Goal: Task Accomplishment & Management: Manage account settings

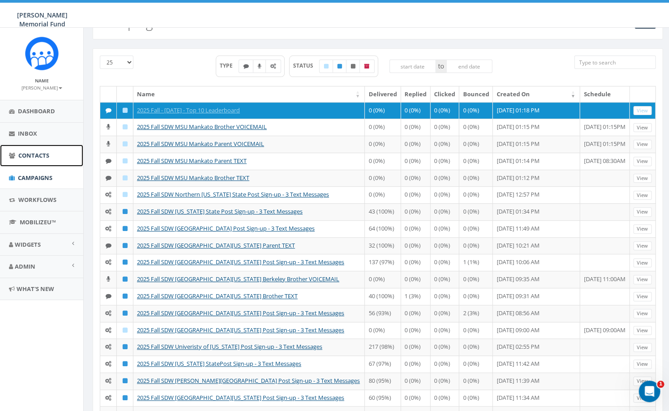
click at [33, 154] on span "Contacts" at bounding box center [33, 155] width 31 height 8
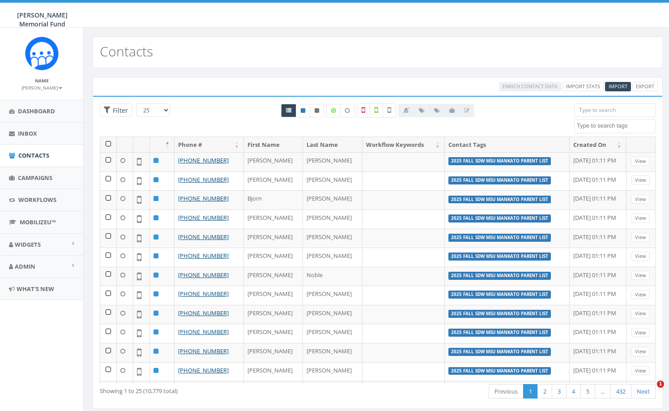
select select
click at [39, 158] on span "Contacts" at bounding box center [33, 155] width 31 height 8
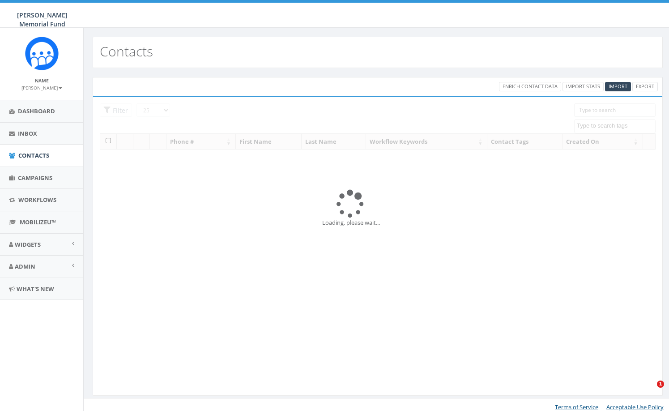
select select
click at [621, 87] on span "Import" at bounding box center [618, 86] width 19 height 7
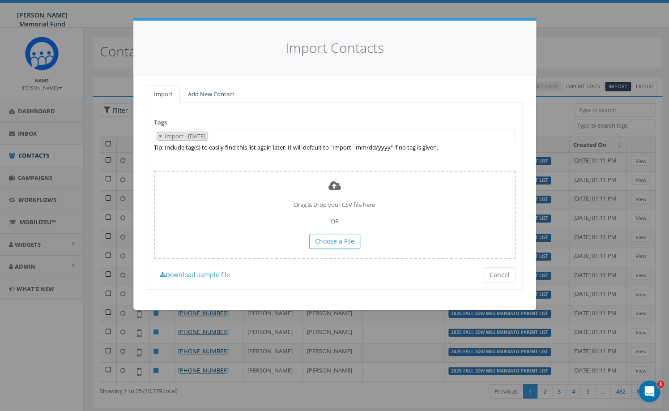
click at [158, 136] on button "×" at bounding box center [160, 136] width 7 height 9
select select
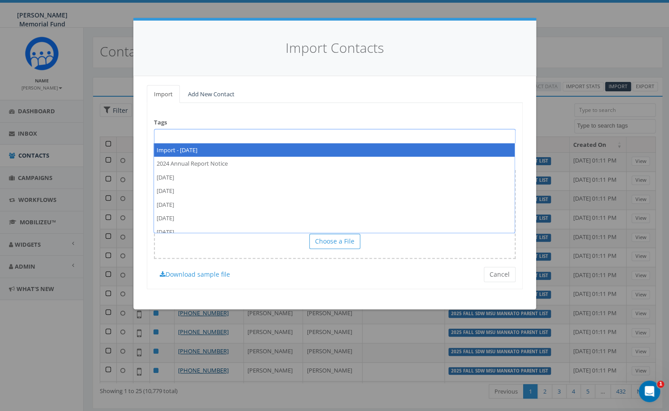
paste textarea "2025 Fall SDW Top 10 Leaderboard BROTHERS"
type textarea "2025 Fall SDW Top 10 Leaderboard BROTHERS"
select select "2025 Fall SDW Top 10 Leaderboard BROTHERS"
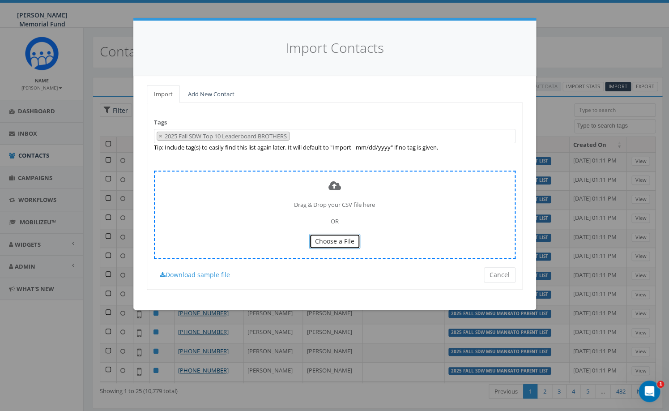
click at [337, 239] on span "Choose a File" at bounding box center [334, 241] width 39 height 9
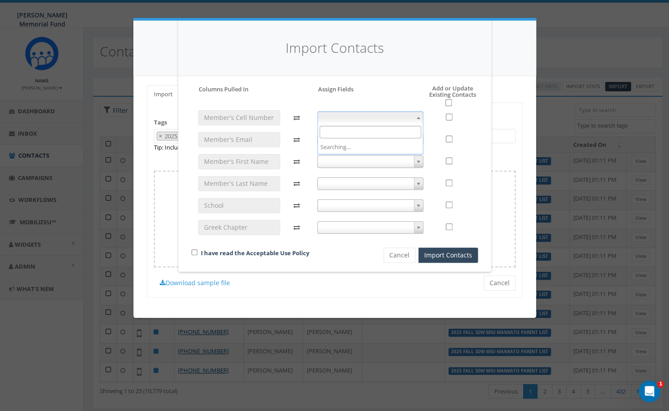
click at [325, 119] on span at bounding box center [370, 117] width 106 height 13
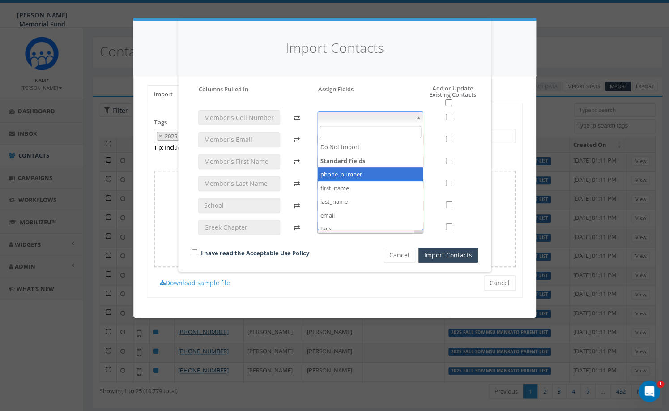
select select "phone_number"
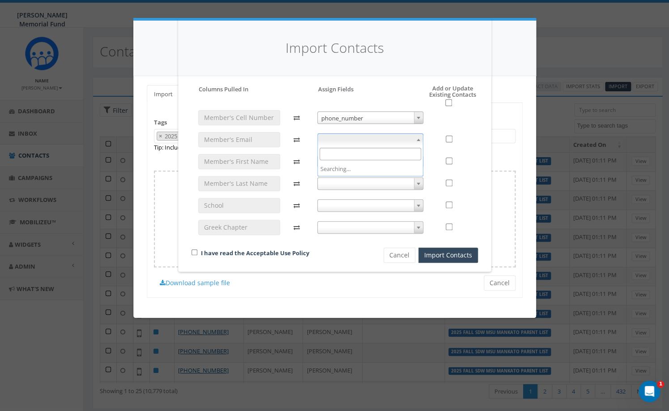
click at [347, 141] on span at bounding box center [370, 139] width 106 height 13
click at [305, 154] on icon at bounding box center [299, 161] width 24 height 15
click at [364, 162] on span at bounding box center [370, 161] width 106 height 13
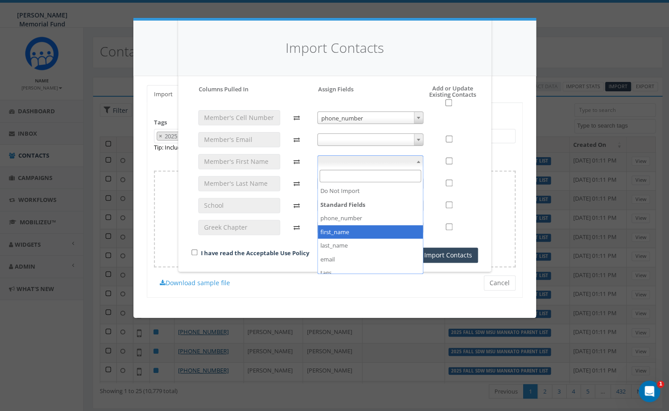
select select "first_name"
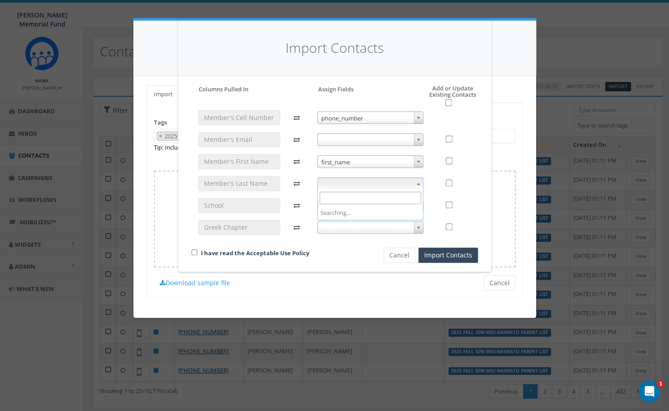
click at [339, 179] on span at bounding box center [370, 183] width 106 height 13
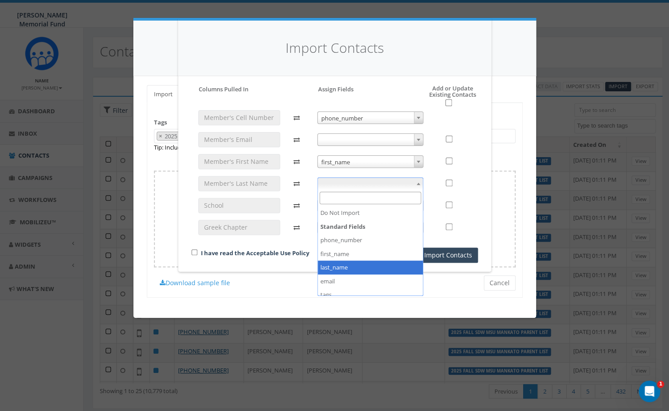
select select "last_name"
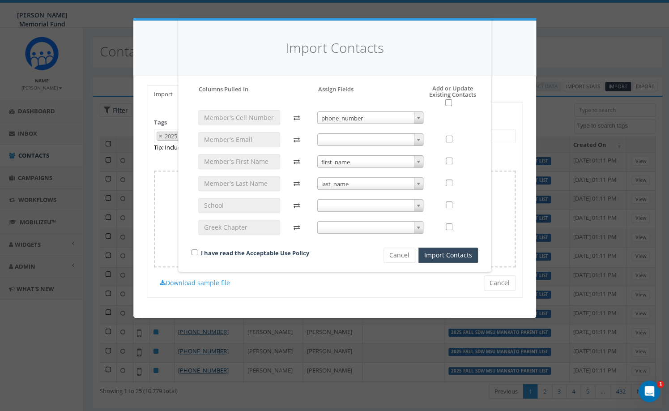
click at [353, 205] on span at bounding box center [370, 205] width 106 height 13
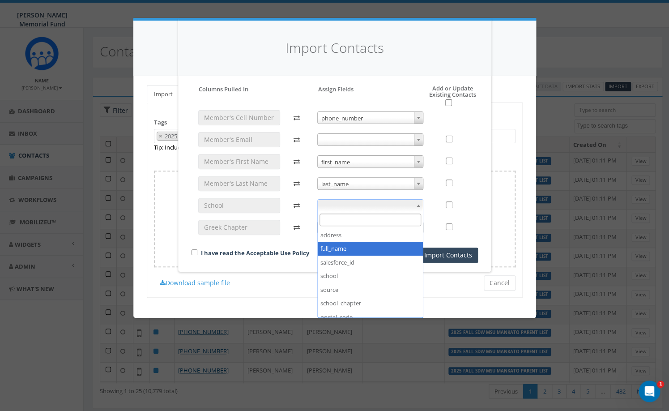
scroll to position [110, 0]
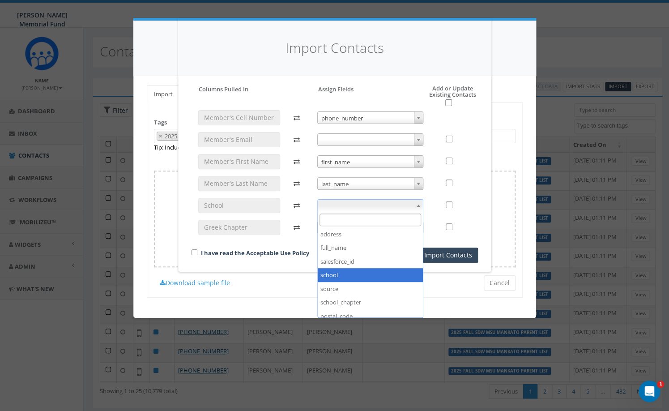
select select "school"
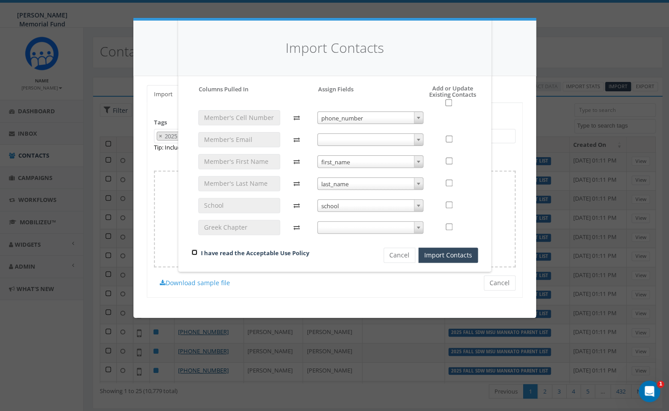
click at [194, 253] on input "checkbox" at bounding box center [195, 252] width 6 height 6
checkbox input "true"
click at [449, 104] on input "checkbox" at bounding box center [448, 102] width 7 height 7
checkbox input "true"
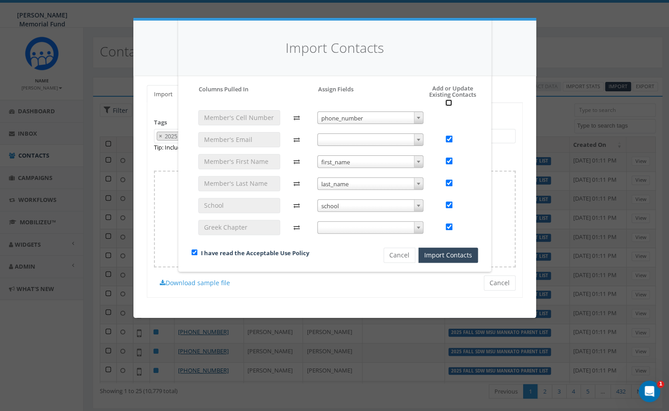
checkbox input "true"
click at [446, 256] on button "Import Contacts" at bounding box center [449, 255] width 60 height 15
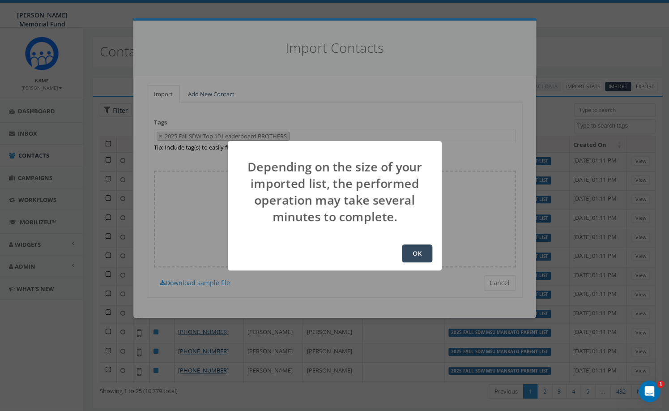
click at [410, 248] on button "OK" at bounding box center [417, 253] width 30 height 18
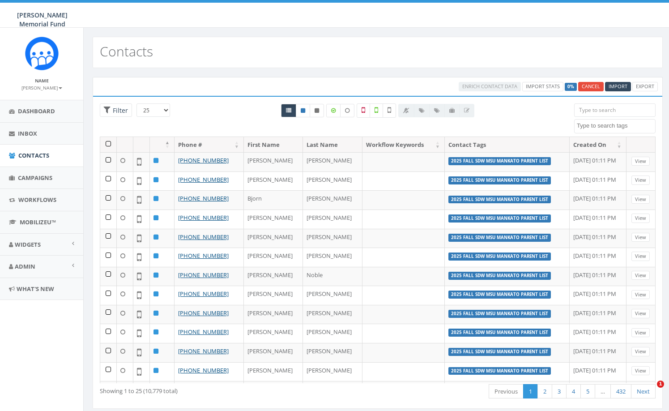
select select
click at [31, 263] on span "Admin" at bounding box center [25, 266] width 21 height 8
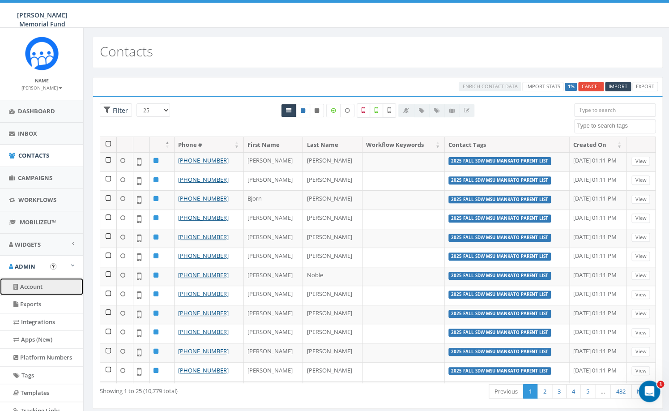
click at [47, 285] on link "Account" at bounding box center [41, 286] width 83 height 17
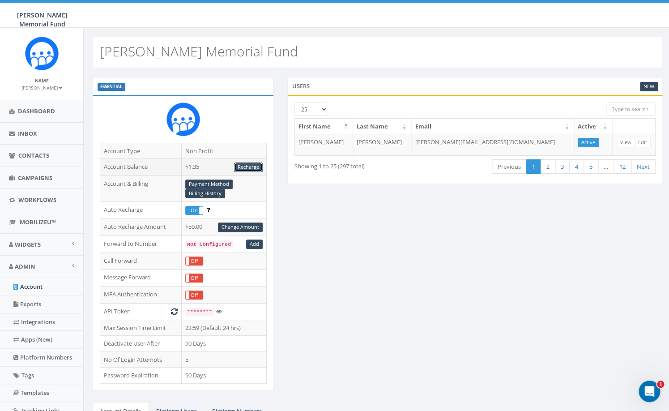
click at [246, 167] on link "Recharge" at bounding box center [248, 167] width 29 height 9
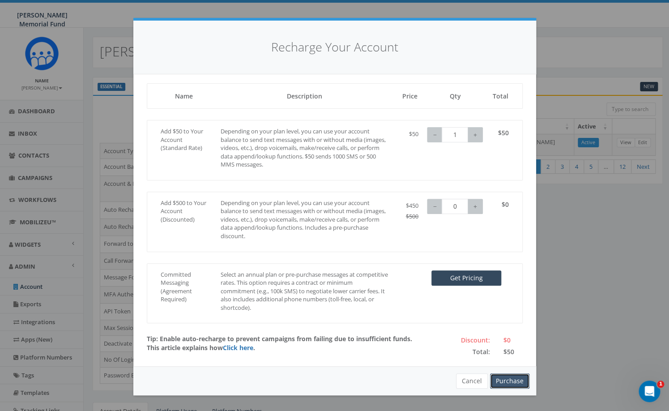
click at [512, 382] on button "Purchase" at bounding box center [509, 380] width 39 height 15
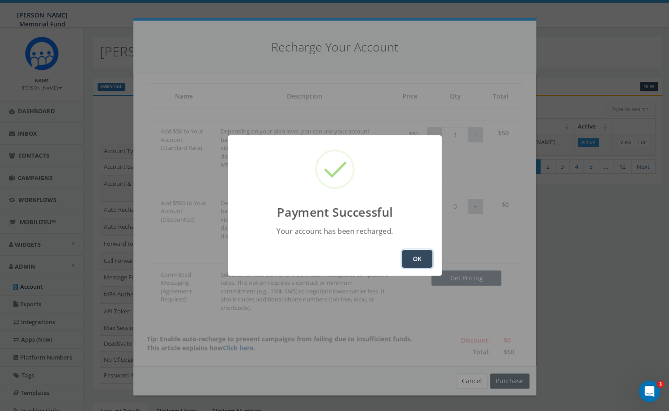
click at [420, 257] on button "OK" at bounding box center [417, 259] width 30 height 18
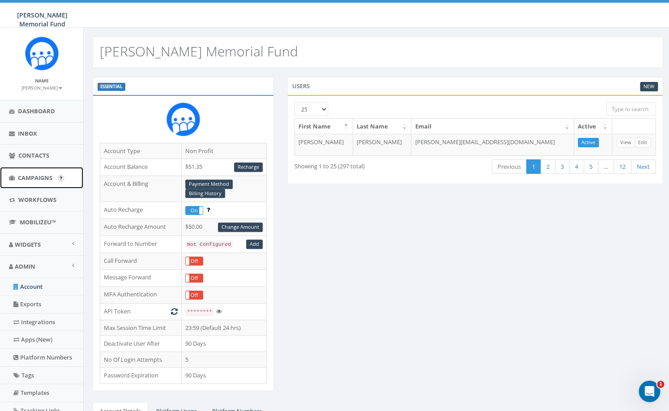
click at [37, 177] on span "Campaigns" at bounding box center [35, 178] width 34 height 8
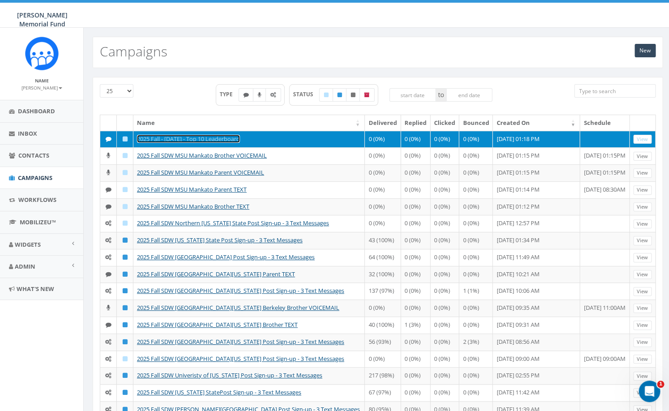
click at [201, 141] on link "2025 Fall - [DATE] - Top 10 Leaderboard" at bounding box center [188, 139] width 103 height 8
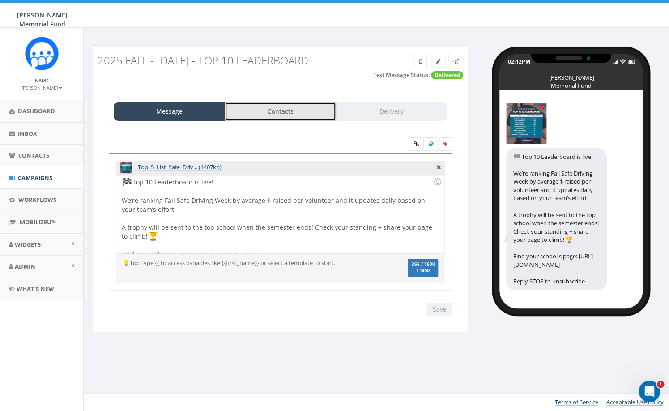
click at [275, 110] on link "Contacts" at bounding box center [280, 111] width 111 height 19
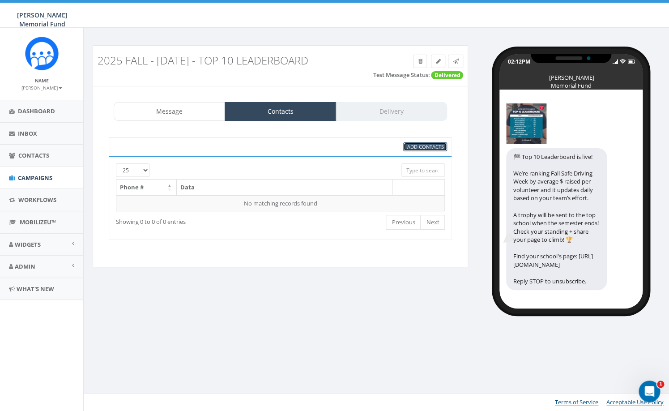
click at [434, 149] on span "Add Contacts" at bounding box center [425, 146] width 37 height 7
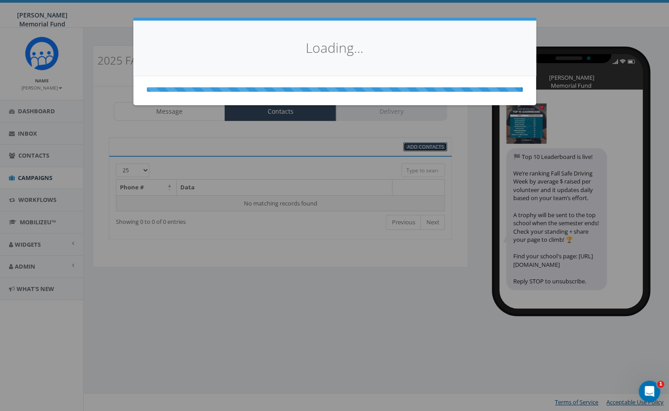
select select
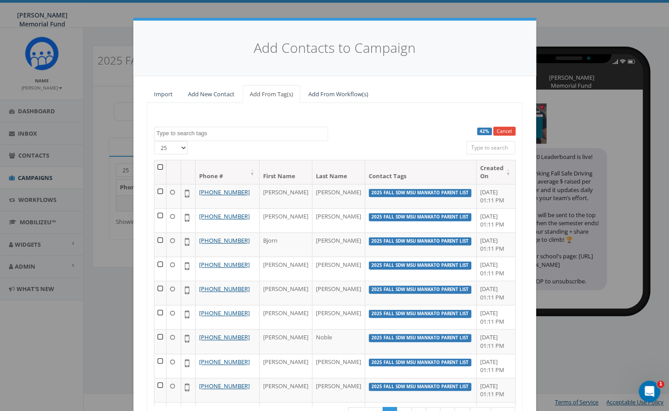
click at [220, 133] on textarea "Search" at bounding box center [242, 133] width 171 height 8
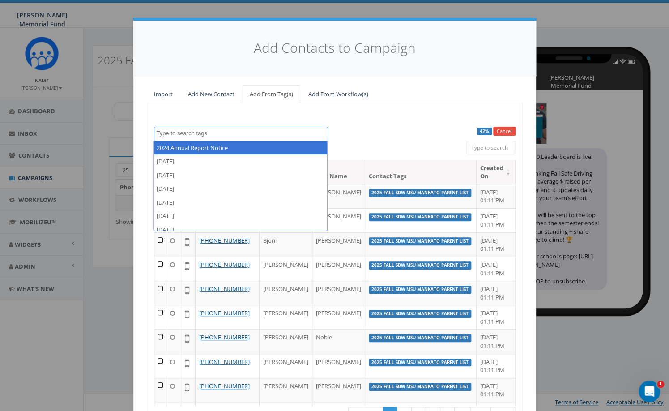
paste textarea "2025 Fall SDW Top 10 Leaderboard BROTHERS"
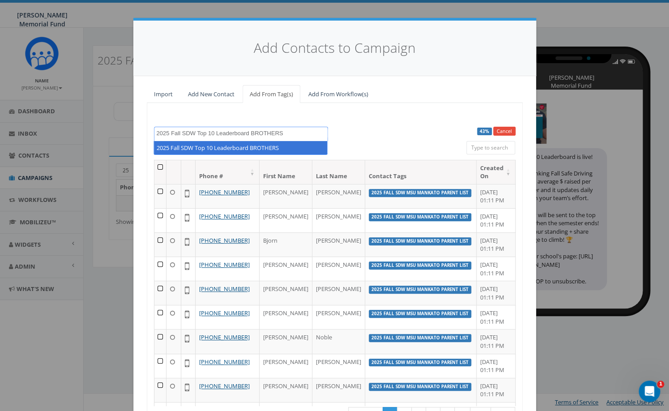
type textarea "2025 Fall SDW Top 10 Leaderboard BROTHERS"
select select "2025 Fall SDW Top 10 Leaderboard BROTHERS"
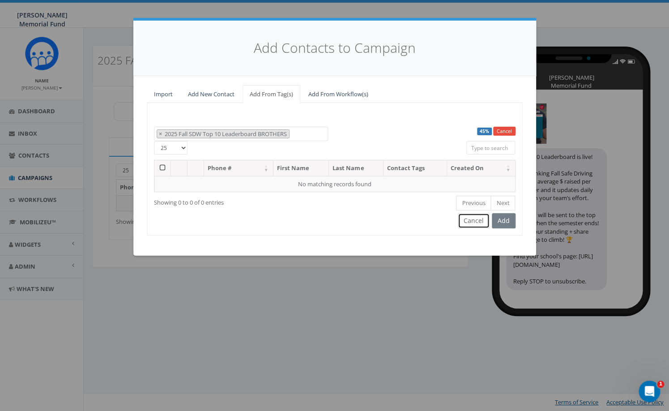
click at [475, 221] on button "Cancel" at bounding box center [474, 220] width 32 height 15
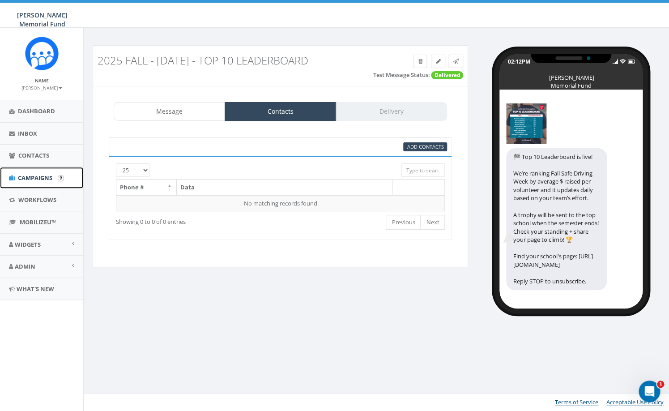
click at [35, 181] on span "Campaigns" at bounding box center [35, 178] width 34 height 8
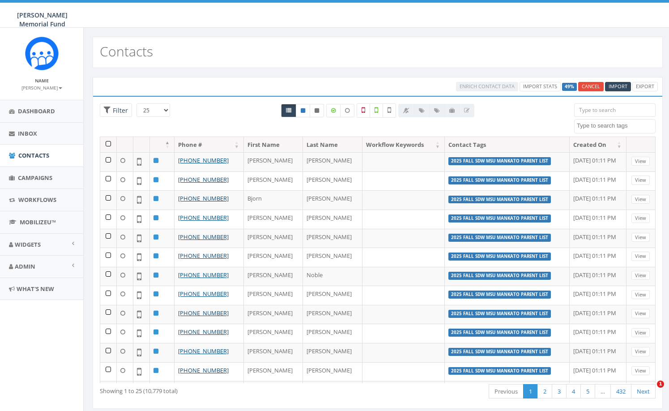
select select
click at [618, 132] on span at bounding box center [614, 126] width 81 height 14
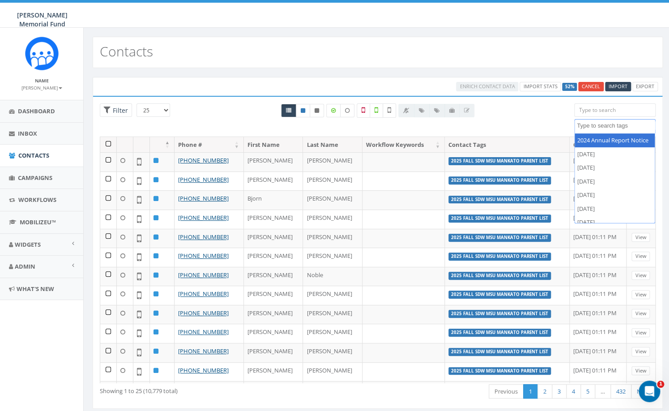
paste textarea "2025 Fall SDW Top 10 Leaderboard BROTHERS"
type textarea "2025 Fall SDW Top 10 Leaderboard BROTHERS"
select select "2025 Fall SDW Top 10 Leaderboard BROTHERS"
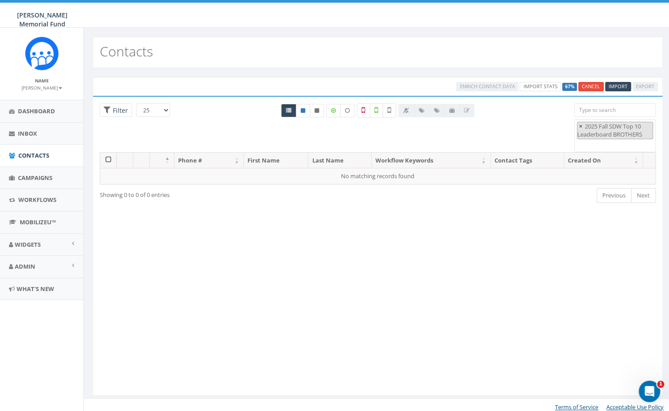
click at [581, 126] on span "×" at bounding box center [580, 126] width 3 height 8
select select
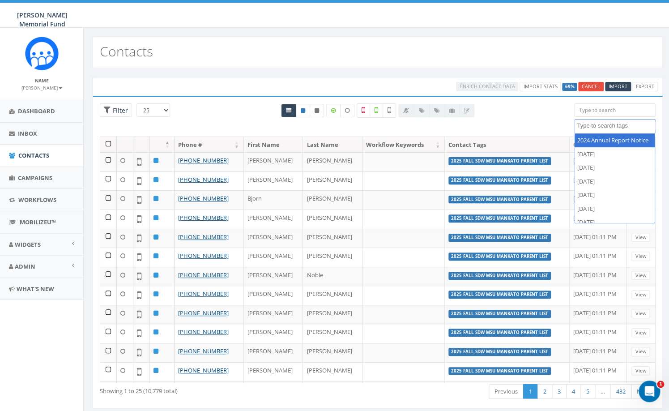
click at [249, 82] on div "Enrich Contact Data Import Stats 69% Cancel Import Export" at bounding box center [378, 86] width 570 height 19
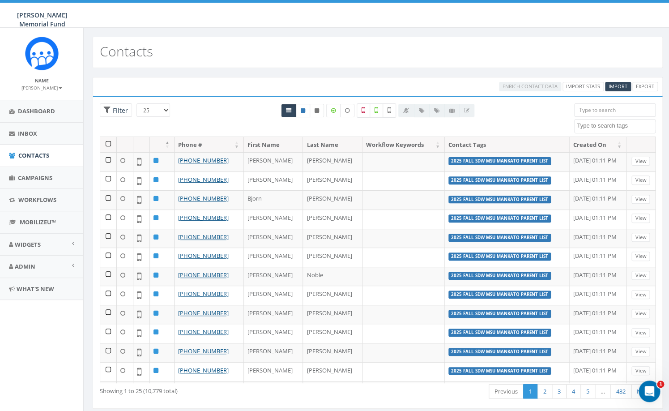
click at [593, 127] on textarea "Search" at bounding box center [616, 126] width 78 height 8
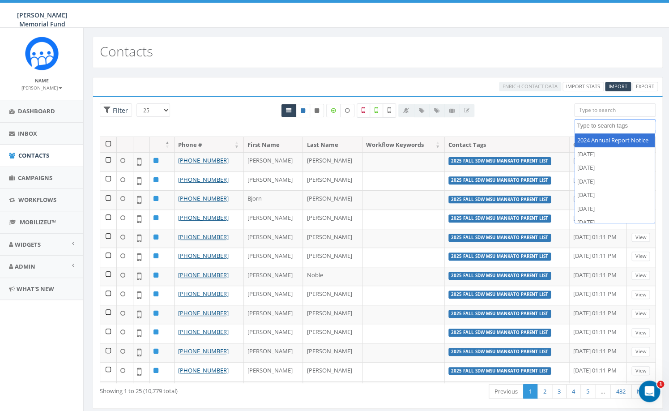
paste textarea "2025 Fall SDW Top 10 Leaderboard BROTHERS"
type textarea "2025 Fall SDW Top 10 Leaderboard BROTHERS"
select select "2025 Fall SDW Top 10 Leaderboard BROTHERS"
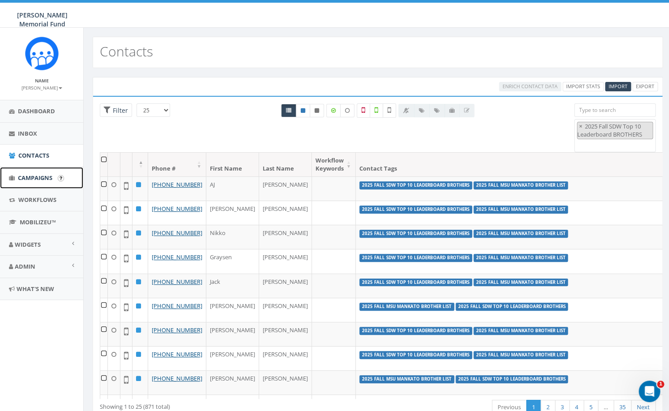
click at [31, 181] on span "Campaigns" at bounding box center [35, 178] width 34 height 8
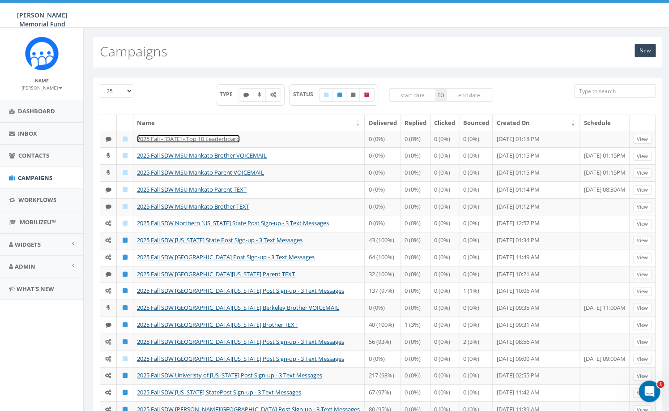
click at [208, 139] on link "2025 Fall - [DATE] - Top 10 Leaderboard" at bounding box center [188, 139] width 103 height 8
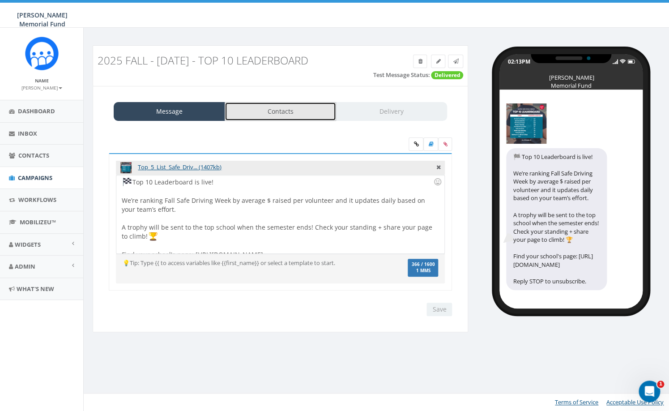
click at [281, 112] on link "Contacts" at bounding box center [280, 111] width 111 height 19
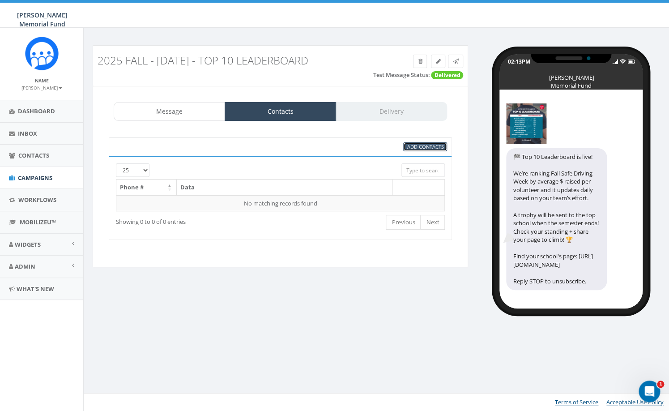
click at [423, 147] on span "Add Contacts" at bounding box center [425, 146] width 37 height 7
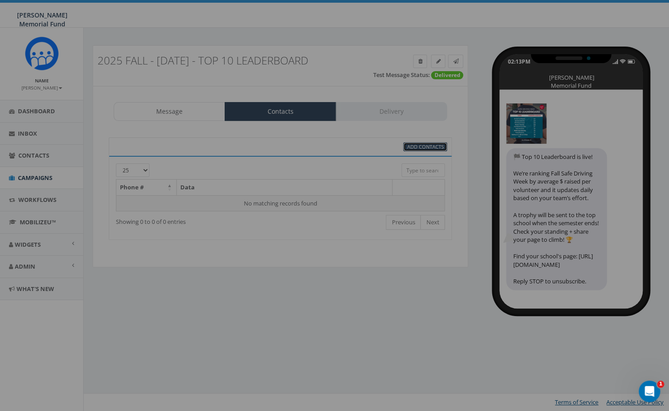
select select
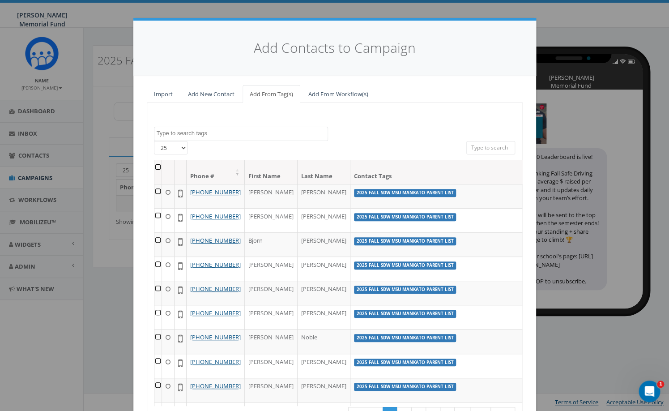
click at [239, 133] on textarea "Search" at bounding box center [242, 133] width 171 height 8
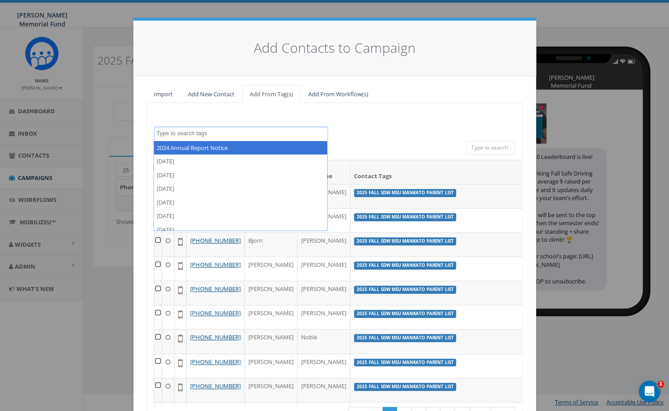
paste textarea "2025 Fall SDW Top 10 Leaderboard BROTHERS"
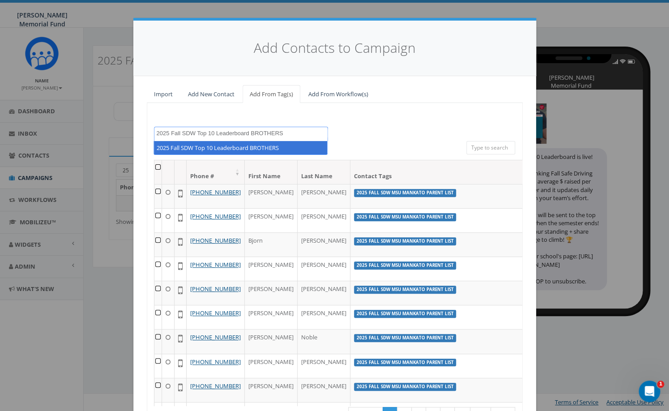
type textarea "2025 Fall SDW Top 10 Leaderboard BROTHERS"
select select "2025 Fall SDW Top 10 Leaderboard BROTHERS"
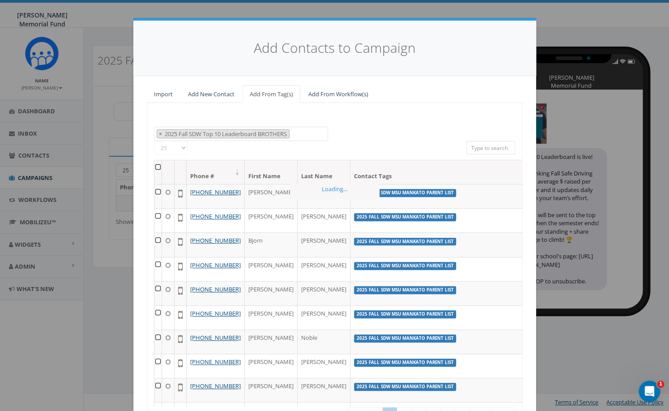
scroll to position [715, 0]
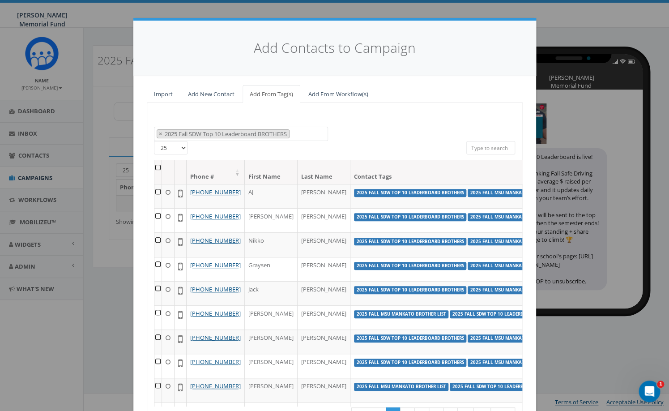
click at [158, 167] on th at bounding box center [158, 172] width 8 height 24
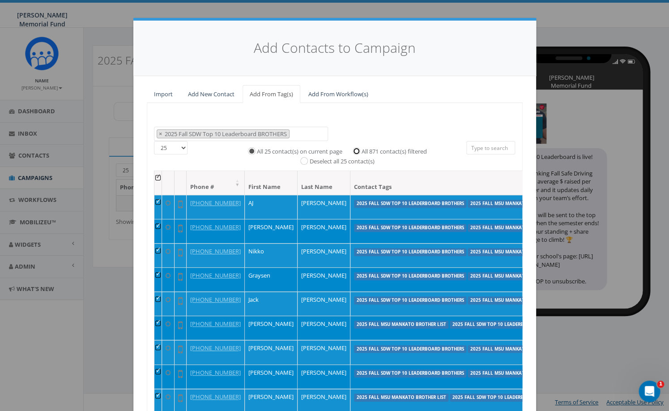
click at [357, 151] on input "All 871 contact(s) filtered" at bounding box center [359, 150] width 6 height 6
radio input "true"
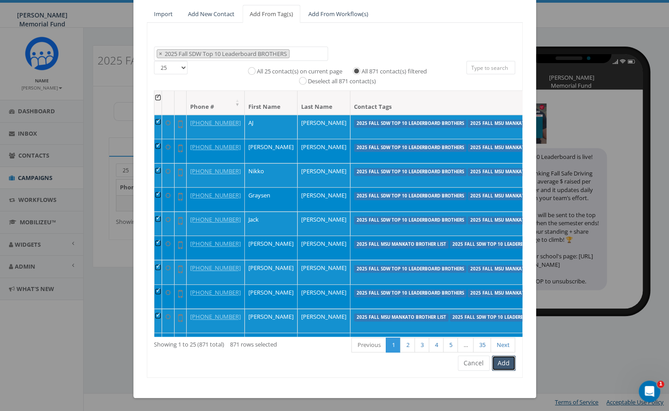
click at [502, 365] on button "Add" at bounding box center [504, 362] width 24 height 15
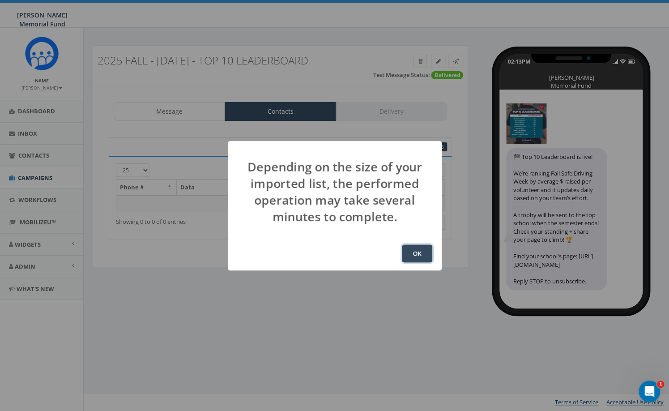
click at [416, 252] on button "OK" at bounding box center [417, 253] width 30 height 18
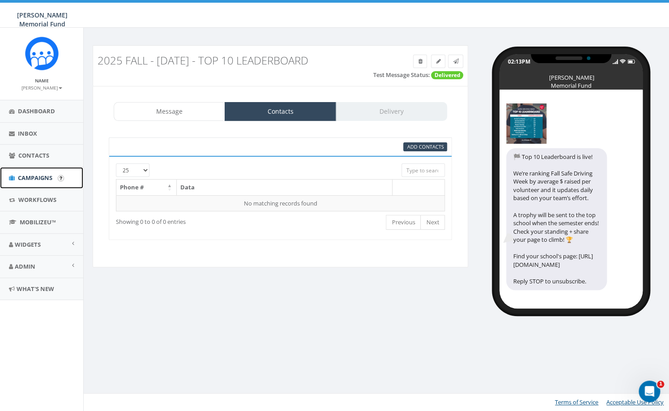
click at [31, 178] on span "Campaigns" at bounding box center [35, 178] width 34 height 8
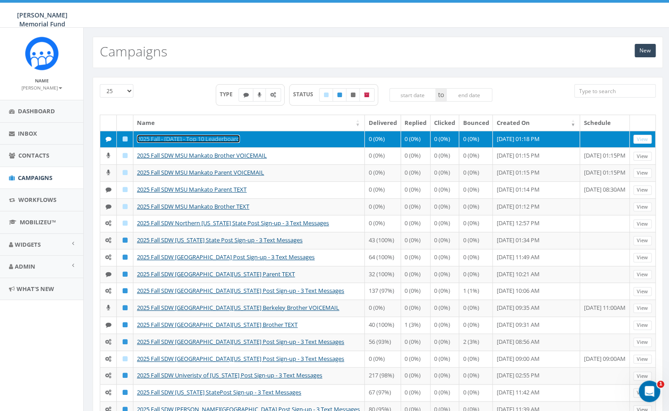
click at [213, 136] on link "2025 Fall - [DATE] - Top 10 Leaderboard" at bounding box center [188, 139] width 103 height 8
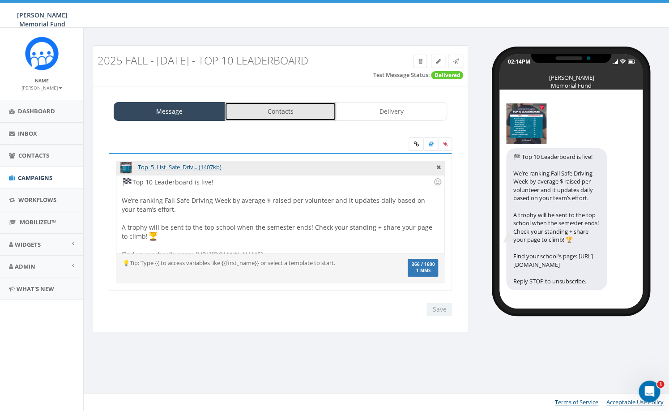
click at [279, 112] on link "Contacts" at bounding box center [280, 111] width 111 height 19
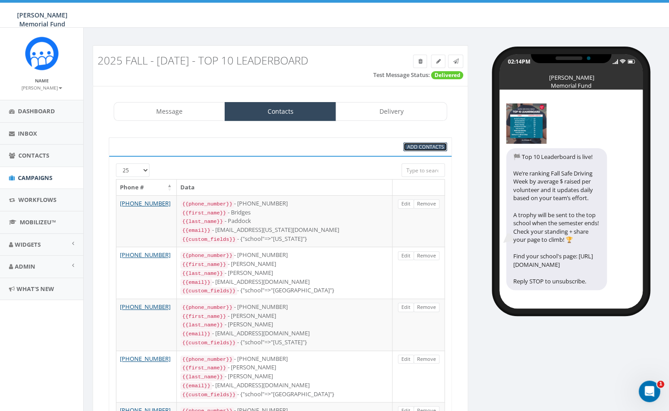
click at [428, 147] on span "Add Contacts" at bounding box center [425, 146] width 37 height 7
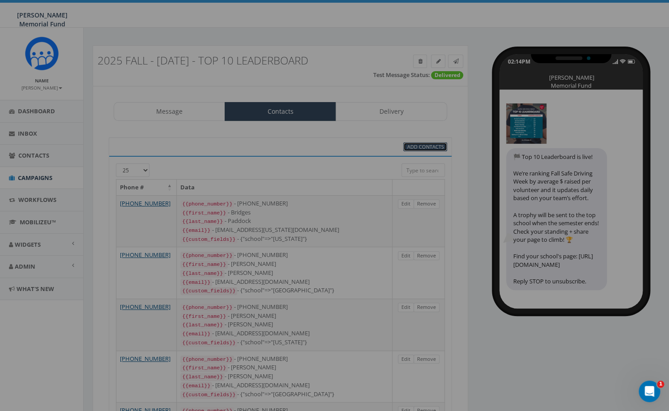
select select
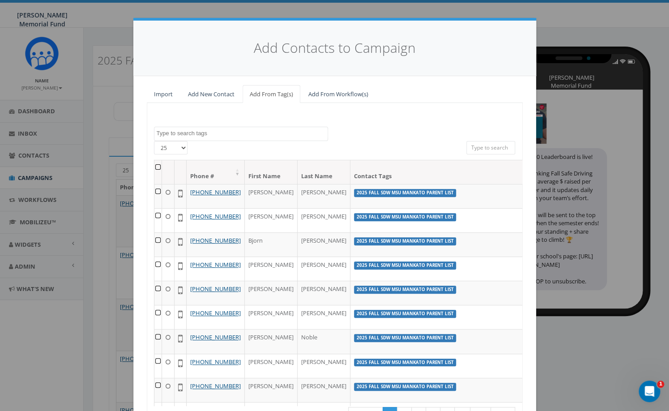
click at [205, 136] on textarea "Search" at bounding box center [242, 133] width 171 height 8
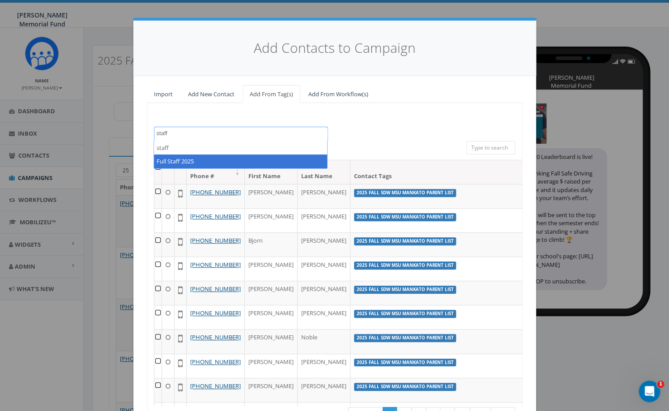
type textarea "staff"
select select "Full Staff 2025"
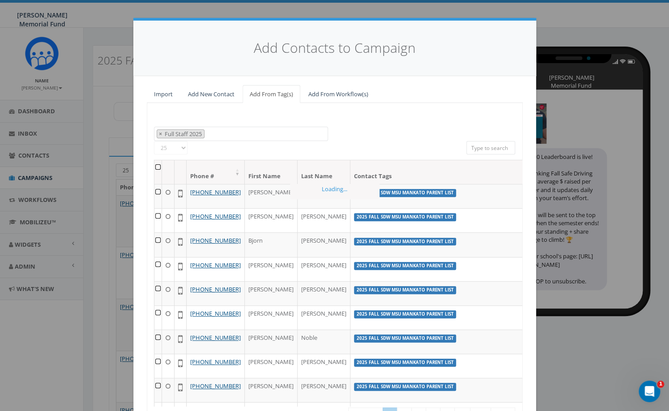
scroll to position [5933, 0]
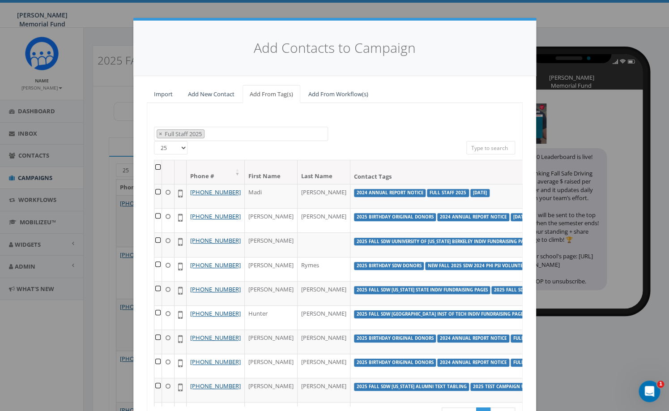
click at [156, 168] on th at bounding box center [158, 172] width 8 height 24
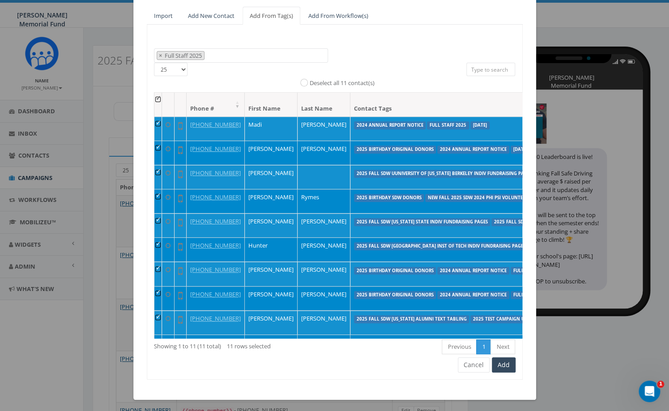
scroll to position [80, 0]
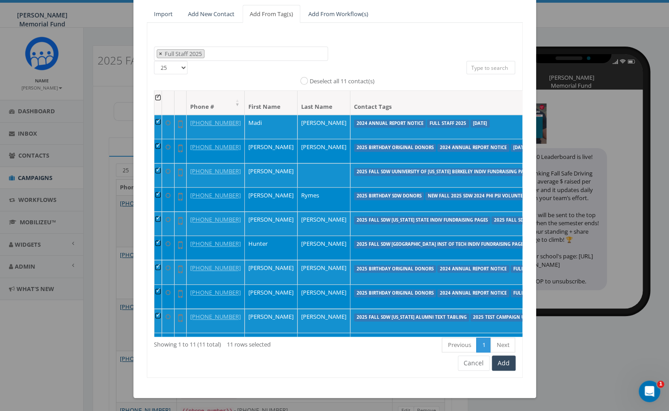
click at [161, 51] on span "×" at bounding box center [160, 54] width 3 height 8
select select
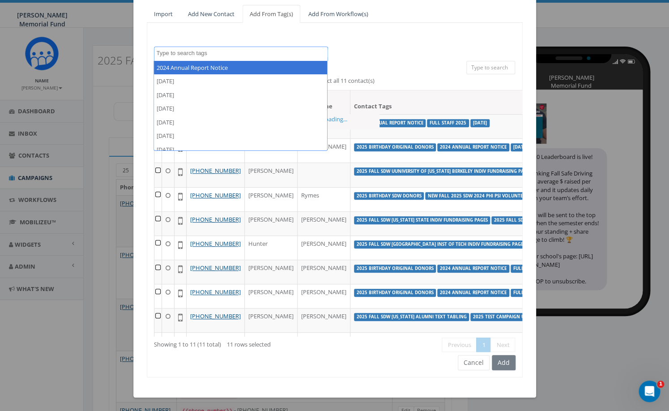
scroll to position [69, 0]
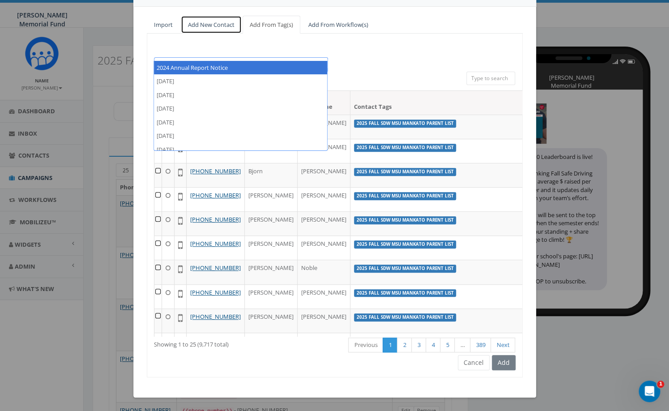
click at [235, 30] on link "Add New Contact" at bounding box center [211, 25] width 61 height 18
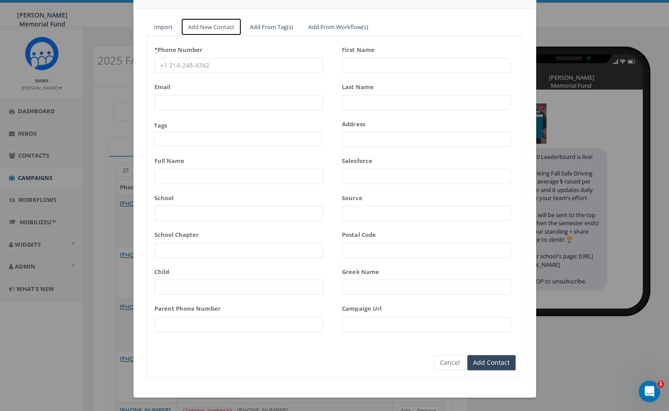
scroll to position [67, 0]
click at [444, 366] on button "Cancel" at bounding box center [450, 362] width 32 height 15
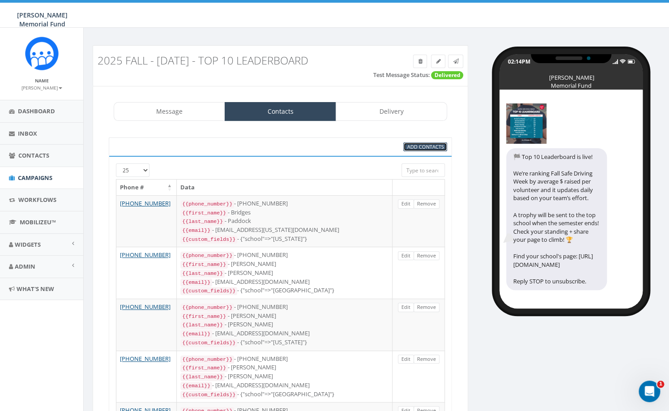
click at [417, 149] on span "Add Contacts" at bounding box center [425, 146] width 37 height 7
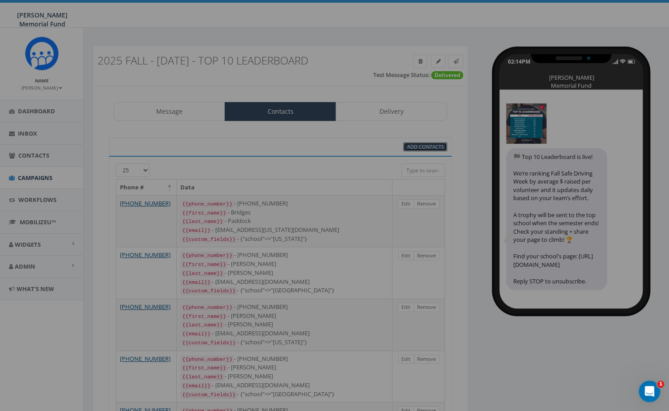
select select
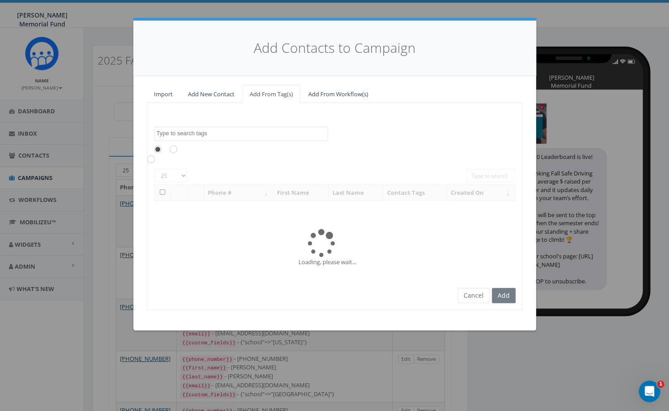
scroll to position [5933, 0]
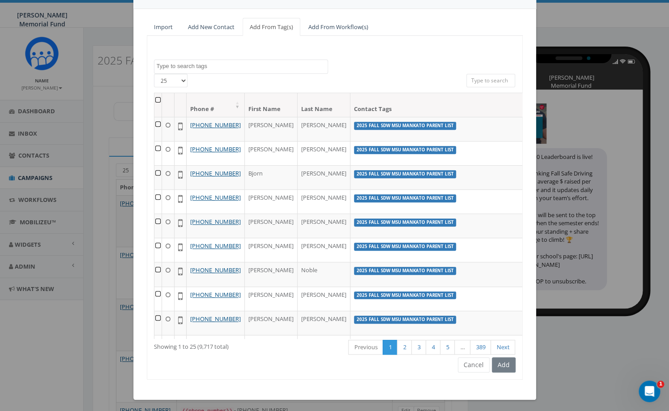
click at [186, 70] on textarea "Search" at bounding box center [242, 66] width 171 height 8
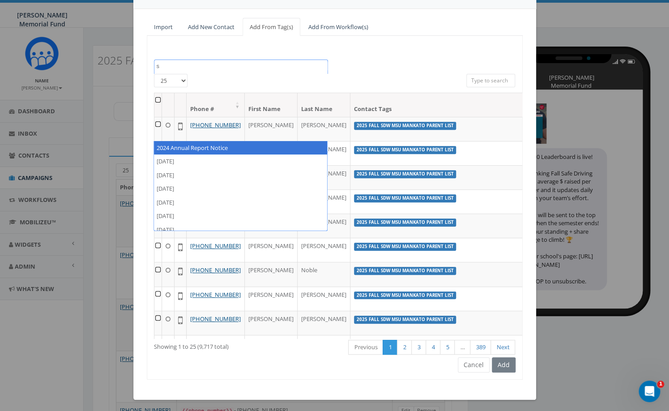
scroll to position [0, 0]
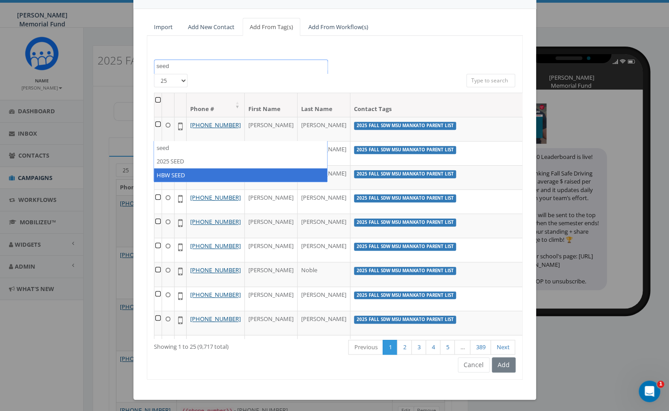
type textarea "seed"
select select "HBW SEED"
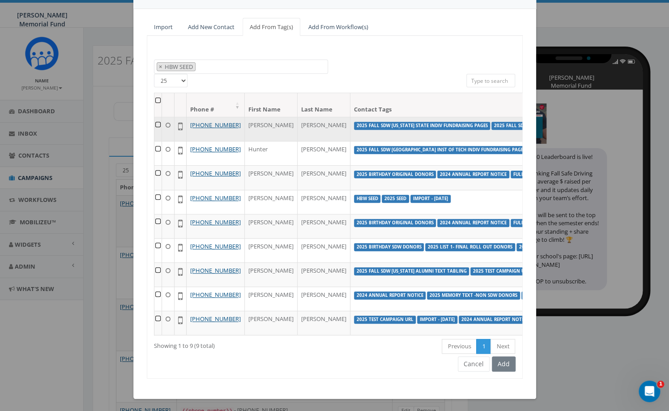
click at [158, 141] on td at bounding box center [158, 129] width 8 height 24
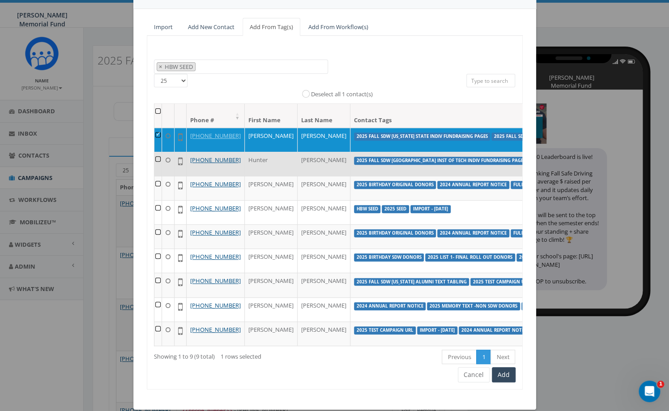
click at [158, 176] on td at bounding box center [158, 164] width 8 height 24
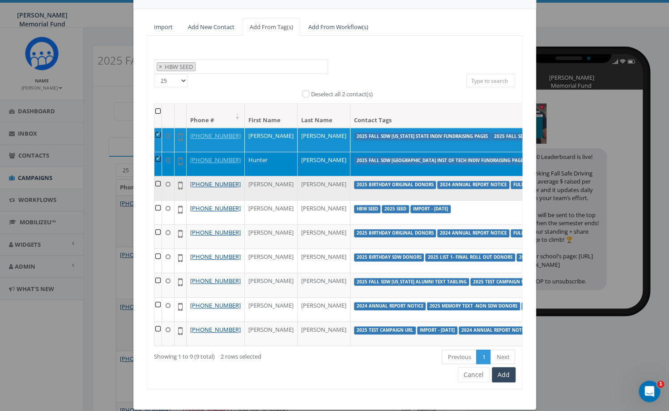
click at [157, 200] on td at bounding box center [158, 188] width 8 height 24
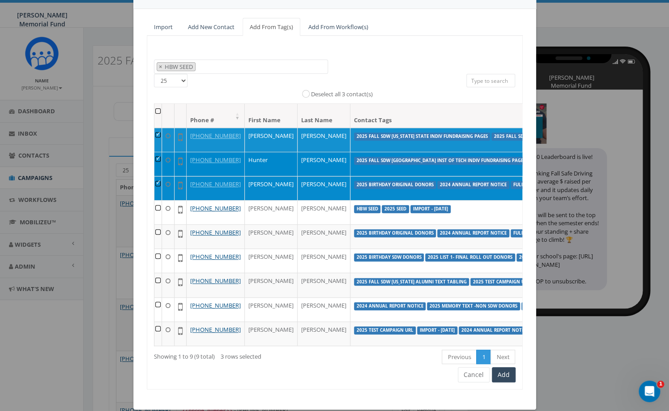
scroll to position [61, 0]
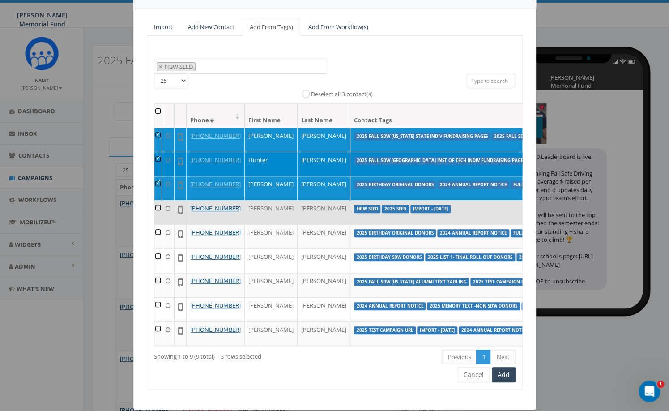
click at [158, 224] on td at bounding box center [158, 212] width 8 height 24
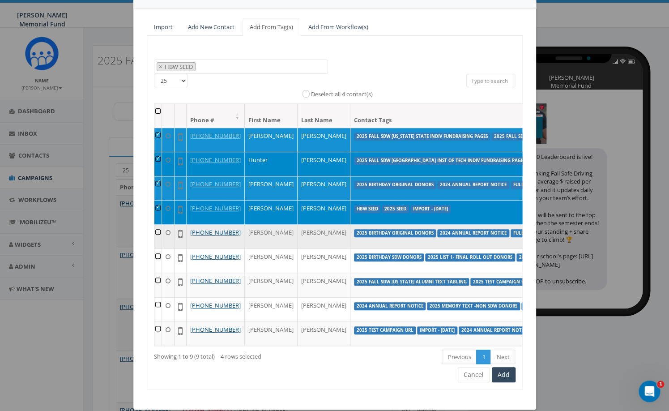
click at [158, 248] on td at bounding box center [158, 236] width 8 height 24
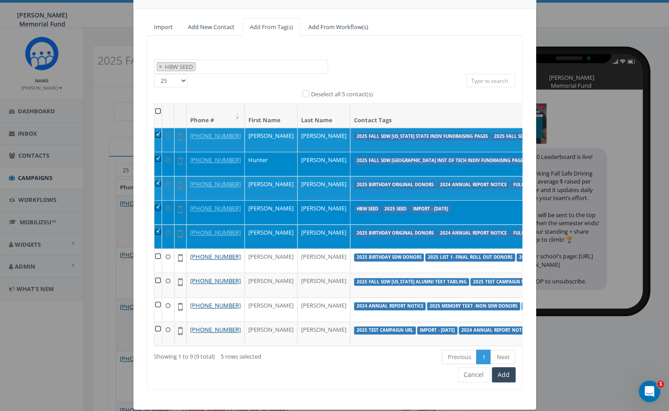
scroll to position [74, 0]
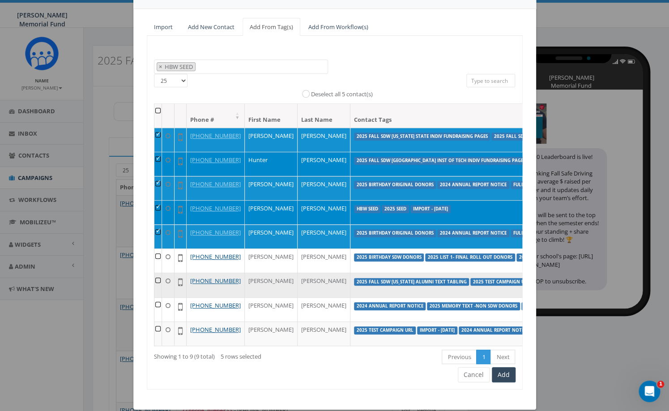
click at [156, 297] on td at bounding box center [158, 285] width 8 height 24
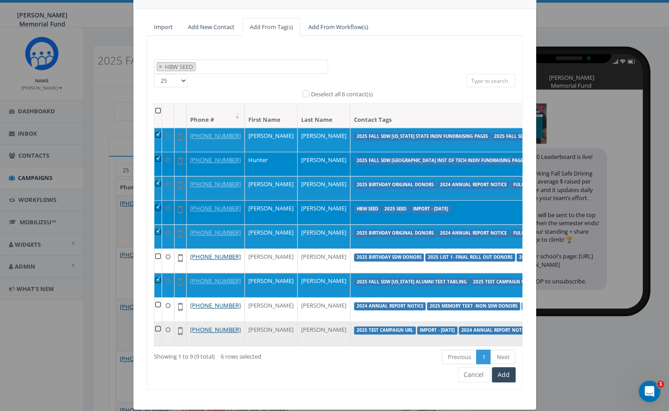
click at [157, 346] on td at bounding box center [158, 333] width 8 height 24
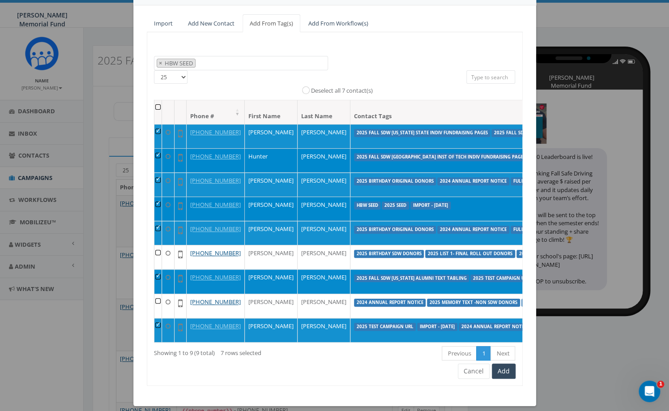
scroll to position [80, 0]
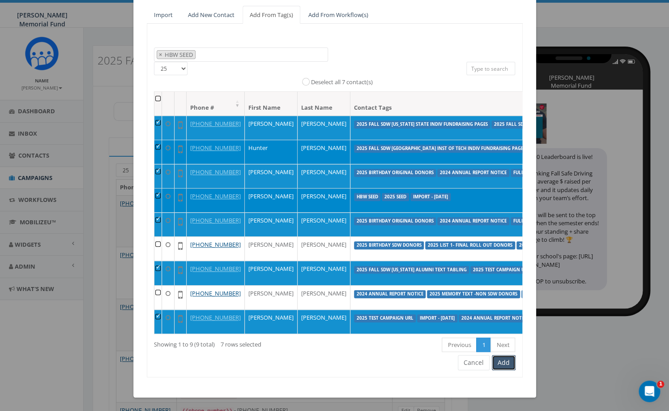
click at [506, 361] on button "Add" at bounding box center [504, 362] width 24 height 15
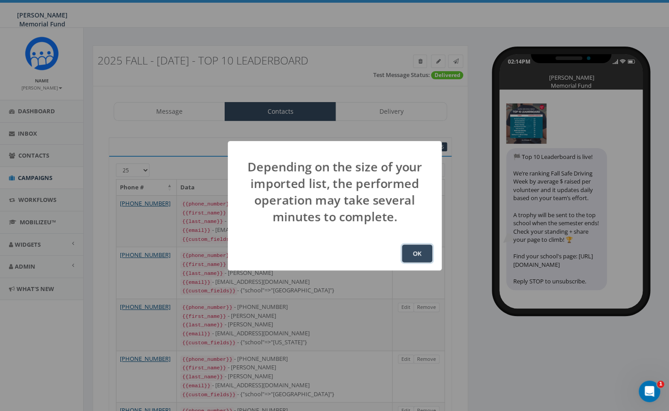
click at [419, 255] on button "OK" at bounding box center [417, 253] width 30 height 18
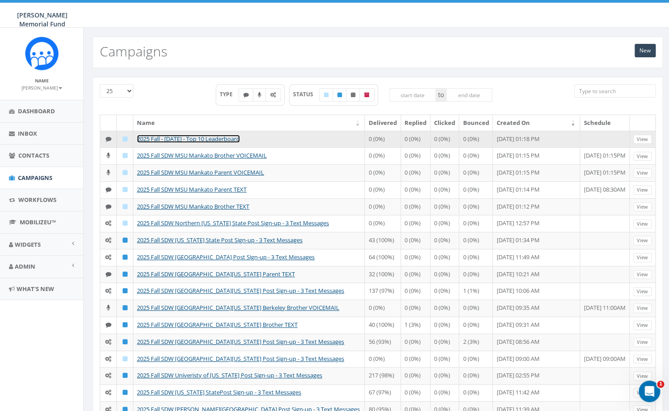
click at [198, 139] on link "2025 Fall - [DATE] - Top 10 Leaderboard" at bounding box center [188, 139] width 103 height 8
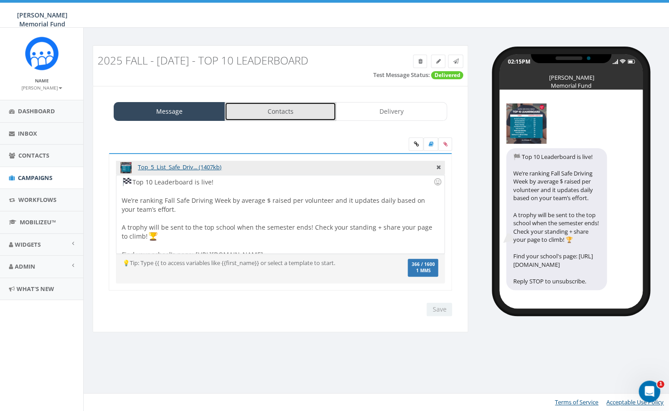
click at [270, 111] on link "Contacts" at bounding box center [280, 111] width 111 height 19
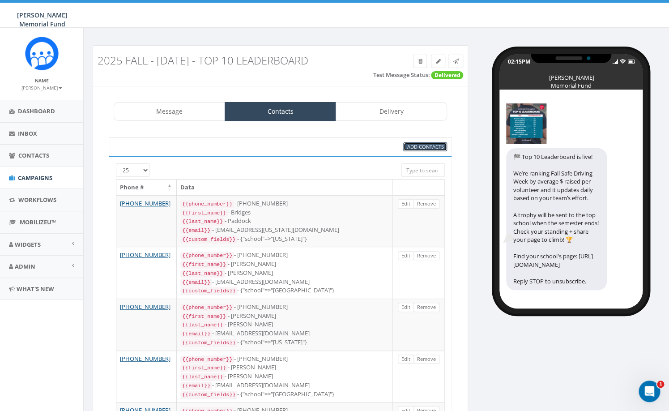
click at [420, 146] on span "Add Contacts" at bounding box center [425, 146] width 37 height 7
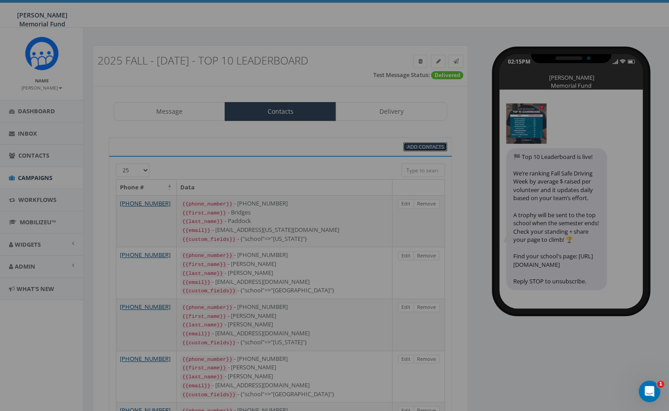
select select
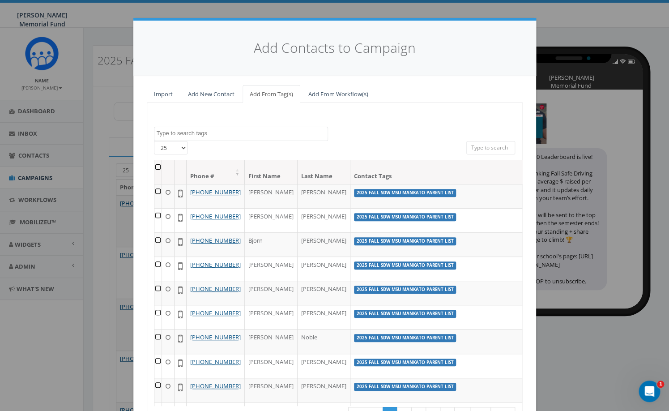
click at [232, 133] on textarea "Search" at bounding box center [242, 133] width 171 height 8
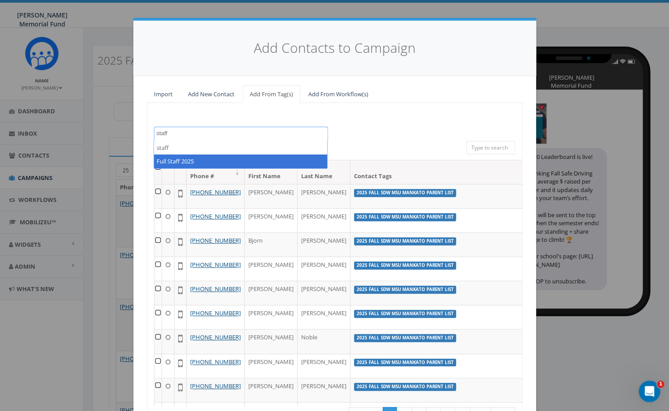
type textarea "staff"
select select "Full Staff 2025"
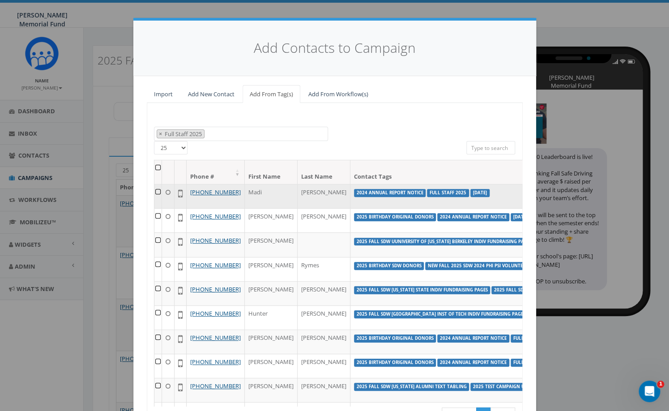
click at [158, 190] on td at bounding box center [158, 196] width 8 height 24
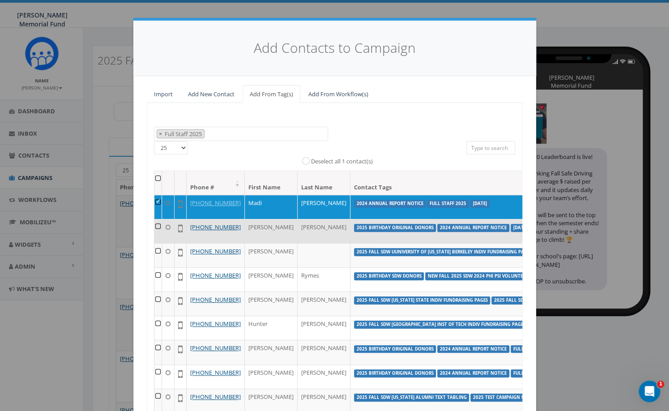
click at [158, 236] on td at bounding box center [158, 231] width 8 height 24
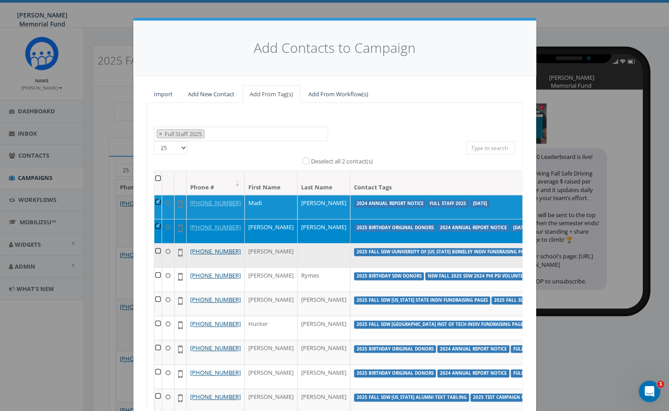
click at [158, 267] on td at bounding box center [158, 255] width 8 height 24
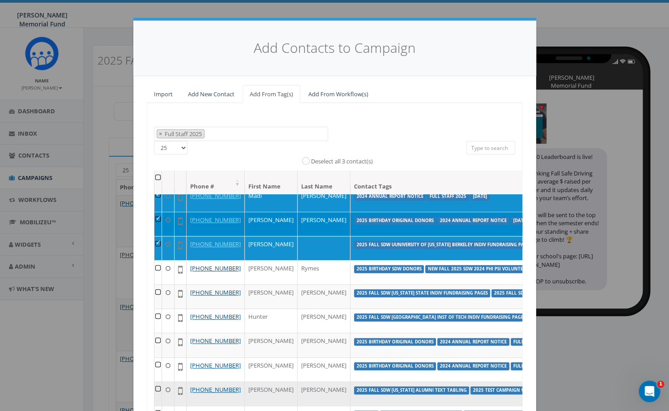
scroll to position [2, 0]
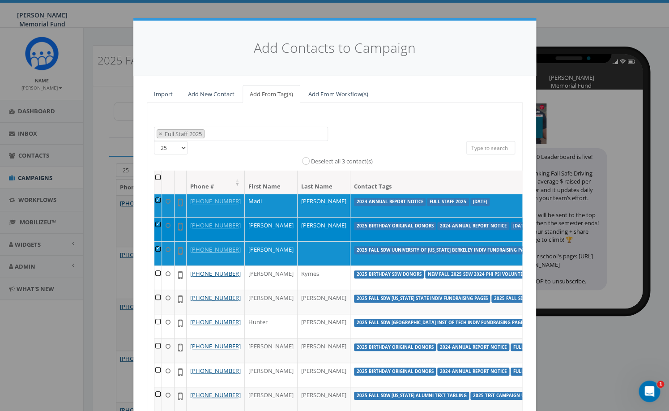
click at [157, 177] on th at bounding box center [158, 183] width 8 height 24
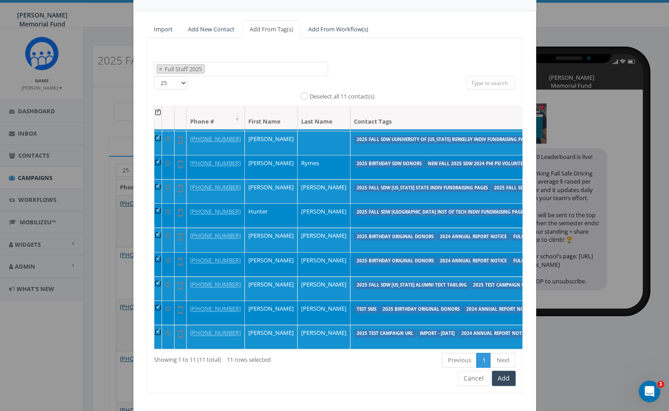
scroll to position [80, 0]
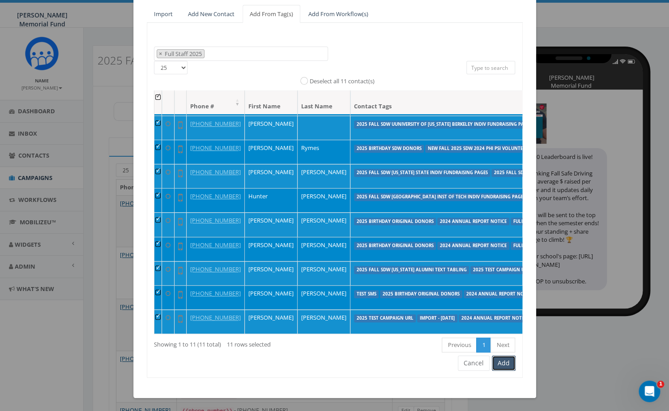
click at [509, 363] on button "Add" at bounding box center [504, 362] width 24 height 15
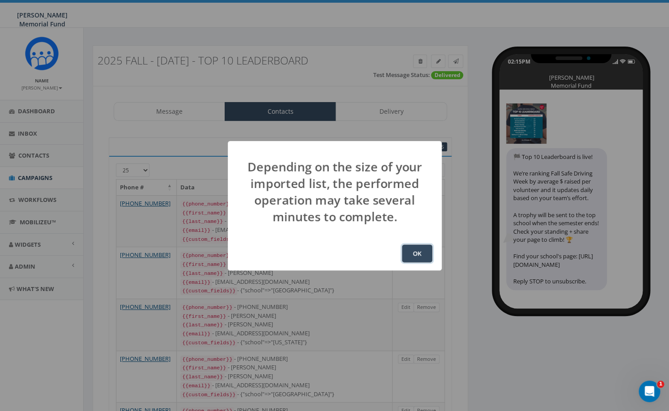
click at [420, 257] on button "OK" at bounding box center [417, 253] width 30 height 18
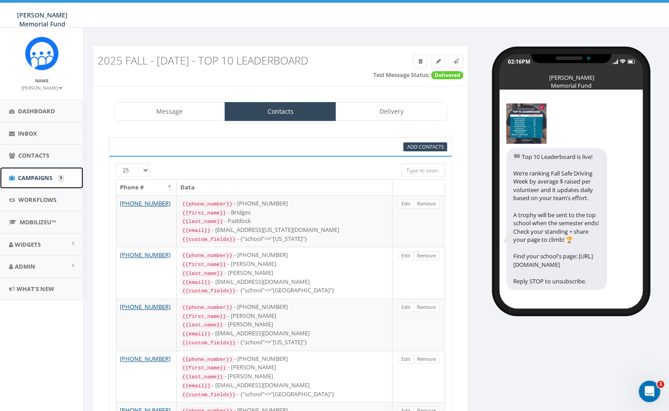
click at [37, 175] on span "Campaigns" at bounding box center [35, 178] width 34 height 8
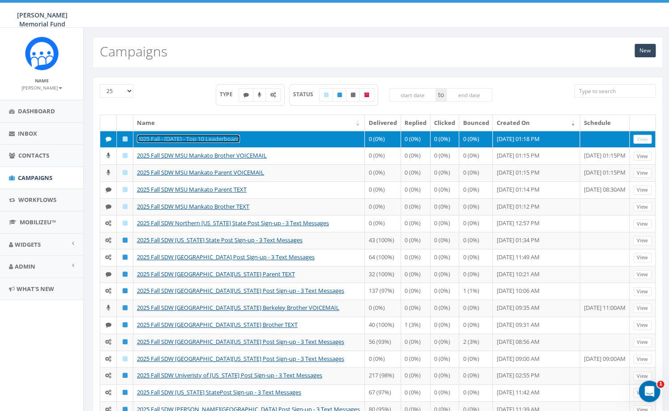
click at [211, 137] on link "2025 Fall - [DATE] - Top 10 Leaderboard" at bounding box center [188, 139] width 103 height 8
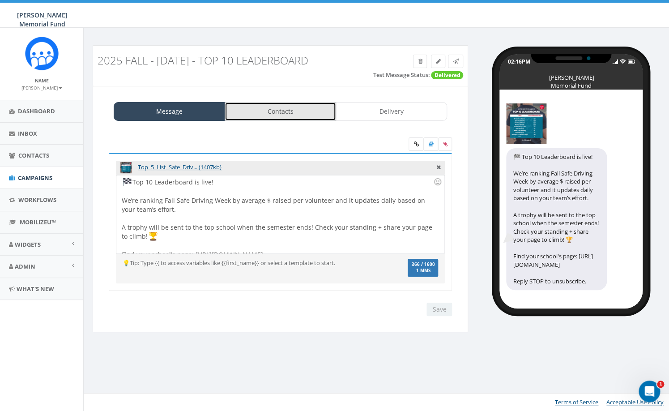
click at [268, 109] on link "Contacts" at bounding box center [280, 111] width 111 height 19
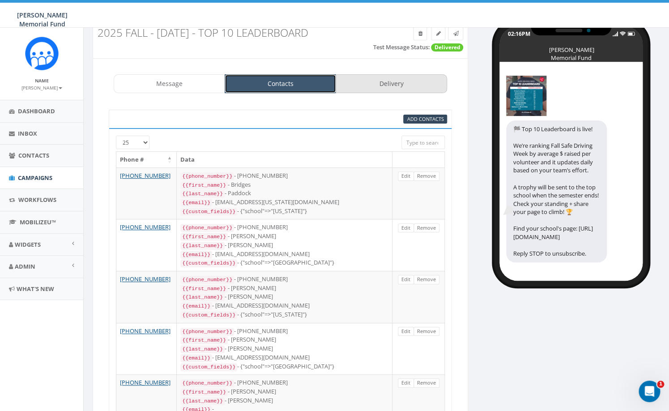
scroll to position [27, 0]
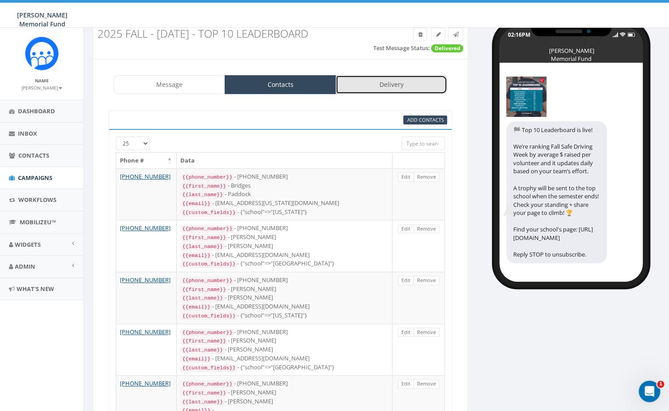
click at [392, 86] on link "Delivery" at bounding box center [391, 84] width 111 height 19
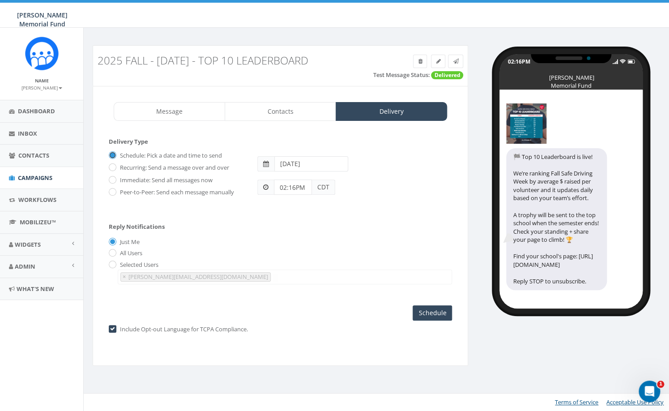
click at [114, 155] on input "Schedule: Pick a date and time to send" at bounding box center [112, 156] width 6 height 6
click at [289, 188] on input "02:16PM" at bounding box center [293, 187] width 38 height 15
click at [363, 109] on div "1 2 3 4 5 6 7 8 9 10 11 12 00 05 10 15 20 25 30 35 40 45 50 55" at bounding box center [325, 110] width 90 height 90
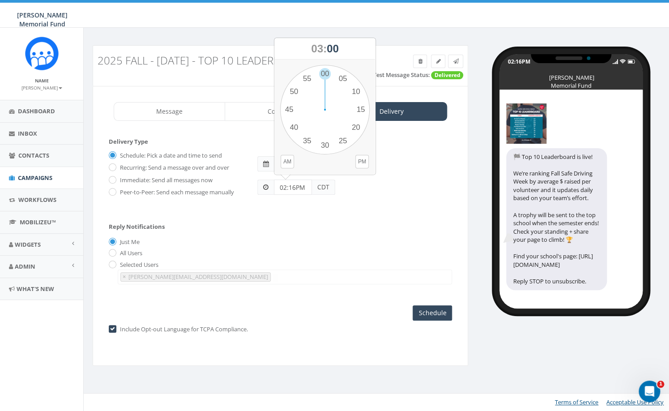
click at [327, 212] on form "Delivery Type Schedule: Pick a date and time to send Recurring: Send a message …" at bounding box center [280, 175] width 343 height 77
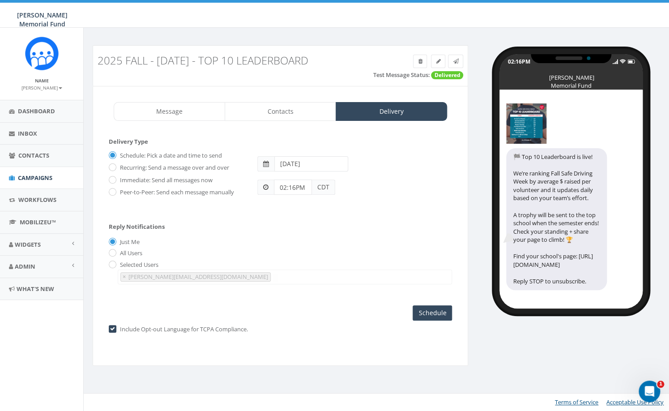
click at [116, 267] on div "Selected Users watson@hunterwatson.org × watson@hunterwatson.org" at bounding box center [280, 272] width 343 height 24
click at [113, 265] on input "radio" at bounding box center [112, 265] width 6 height 6
radio input "true"
click at [123, 279] on span "×" at bounding box center [124, 277] width 3 height 8
select select
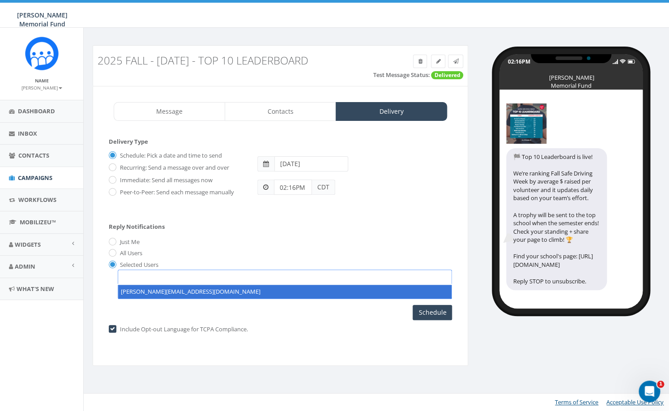
click at [140, 276] on span at bounding box center [285, 277] width 334 height 14
type textarea "[EMAIL_ADDRESS][PERSON_NAME][DOMAIN_NAME]"
select select "[EMAIL_ADDRESS][PERSON_NAME][DOMAIN_NAME]"
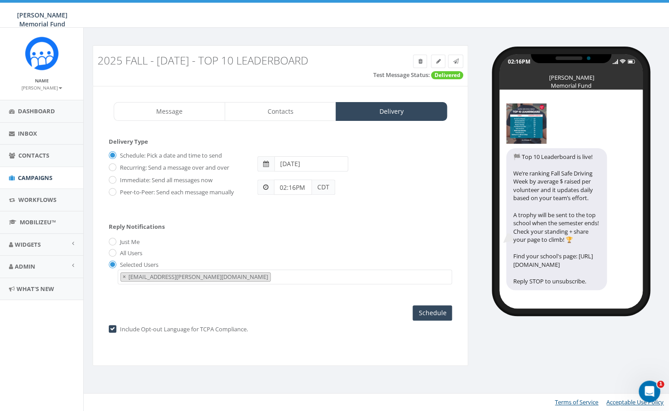
click at [289, 188] on input "02:16PM" at bounding box center [293, 187] width 38 height 15
drag, startPoint x: 294, startPoint y: 185, endPoint x: 273, endPoint y: 185, distance: 21.0
click at [274, 185] on input "02:16PM" at bounding box center [293, 187] width 38 height 15
type input "3:00 PM"
click at [321, 217] on div "Reply Notifications Just Me All Users Selected Users watson@hunterwatson.org hu…" at bounding box center [280, 251] width 343 height 74
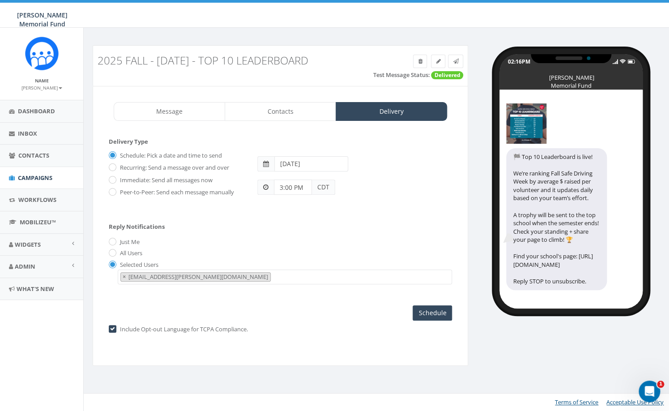
click at [315, 166] on input "2025-10-09" at bounding box center [311, 163] width 74 height 15
click at [323, 224] on td "8" at bounding box center [324, 221] width 14 height 13
type input "2025-10-08"
click at [255, 235] on div "Reply Notifications Just Me All Users Selected Users watson@hunterwatson.org hu…" at bounding box center [280, 251] width 343 height 74
click at [250, 259] on div "Reply Notifications Just Me All Users Selected Users watson@hunterwatson.org hu…" at bounding box center [280, 251] width 343 height 74
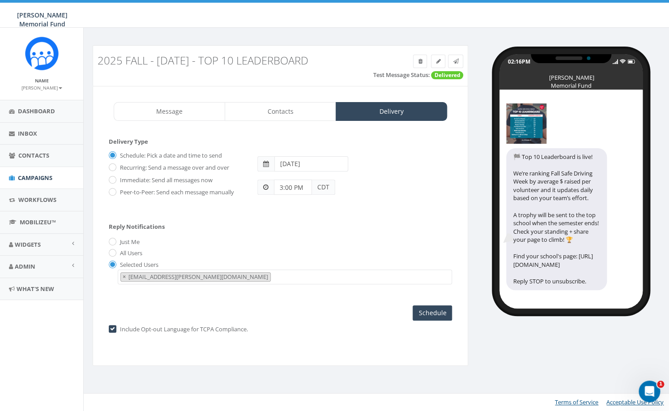
scroll to position [0, 0]
click at [432, 313] on input "Schedule" at bounding box center [432, 312] width 39 height 15
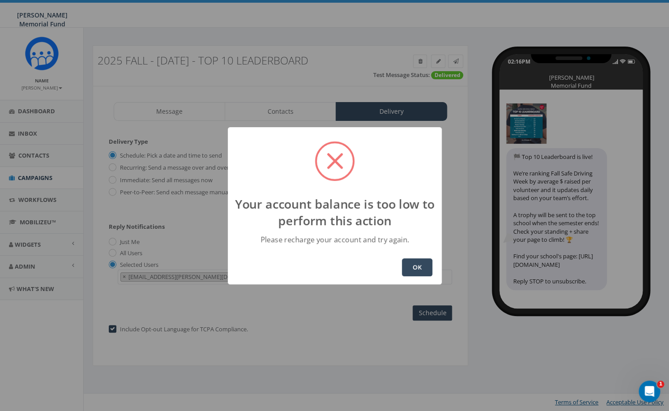
click at [413, 266] on button "OK" at bounding box center [417, 267] width 30 height 18
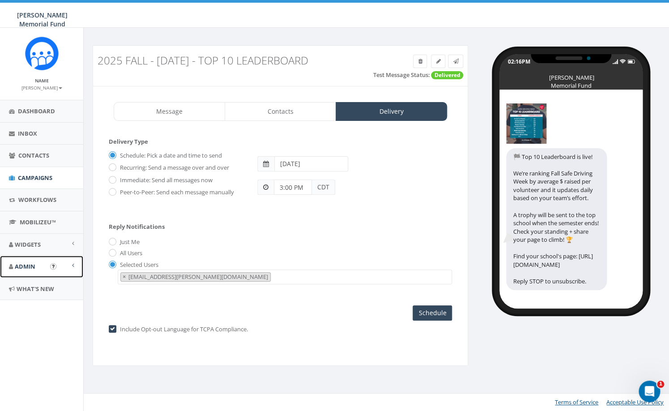
click at [25, 267] on span "Admin" at bounding box center [25, 266] width 21 height 8
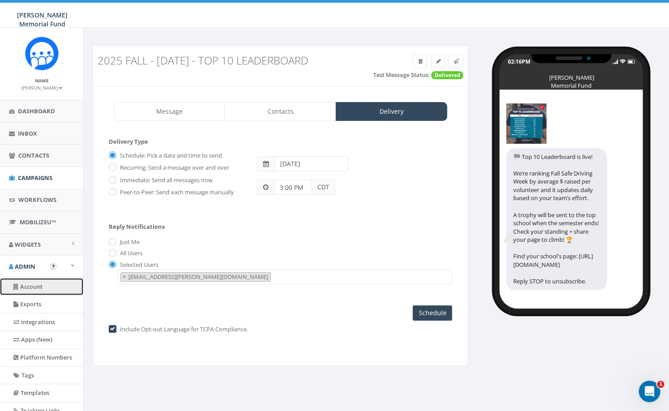
click at [41, 286] on link "Account" at bounding box center [41, 286] width 83 height 17
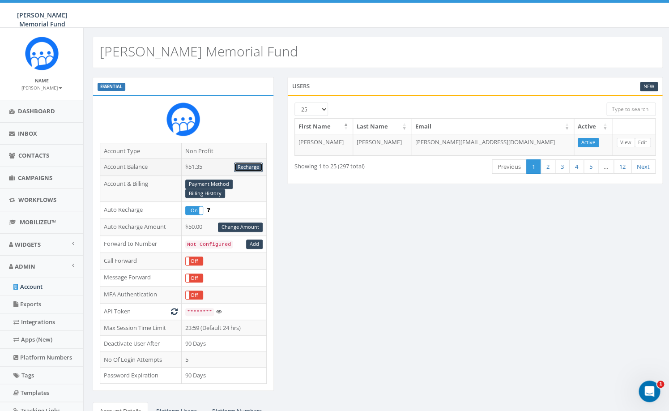
click at [250, 170] on link "Recharge" at bounding box center [248, 167] width 29 height 9
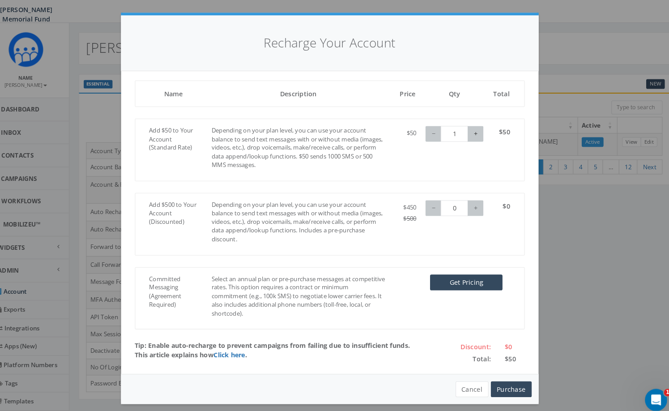
type input "2"
click at [476, 132] on button "+" at bounding box center [475, 134] width 15 height 15
click at [506, 381] on button "Purchase" at bounding box center [509, 380] width 39 height 15
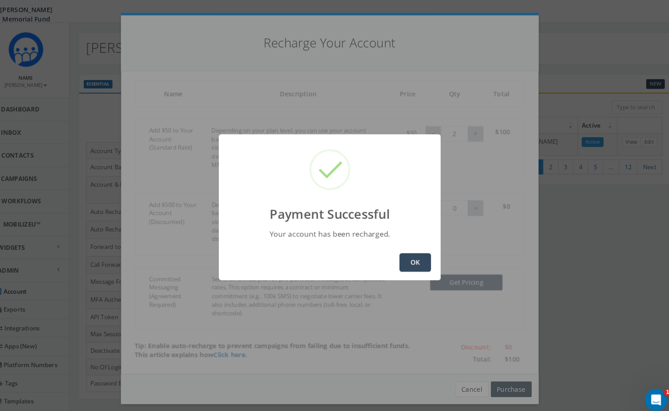
click at [409, 264] on button "OK" at bounding box center [417, 259] width 30 height 18
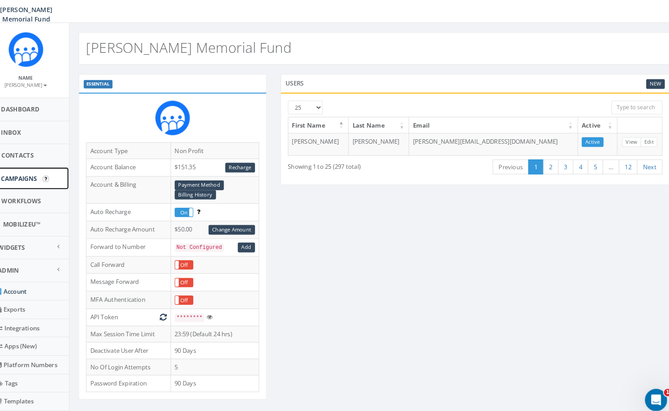
click at [40, 179] on span "Campaigns" at bounding box center [35, 178] width 34 height 8
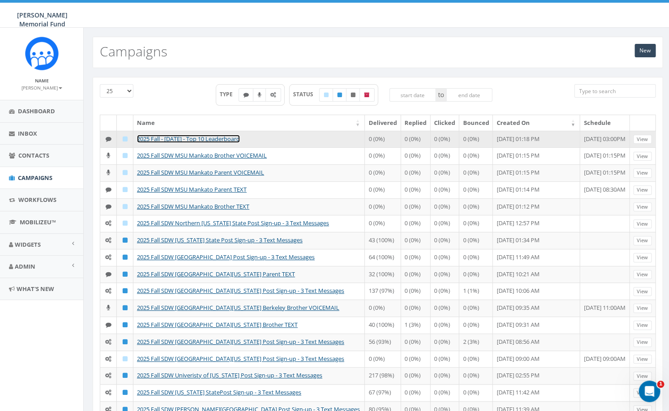
click at [187, 140] on link "2025 Fall - [DATE] - Top 10 Leaderboard" at bounding box center [188, 139] width 103 height 8
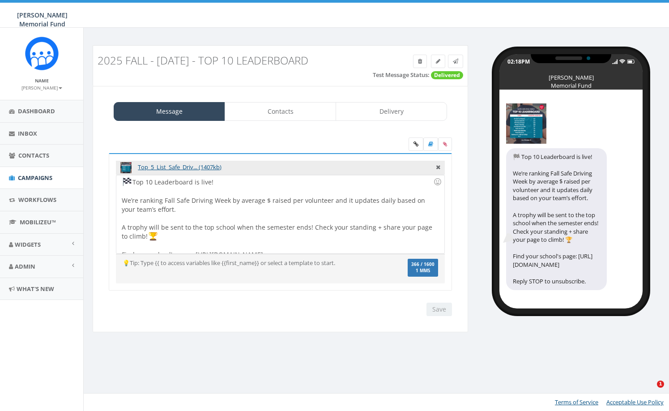
select select
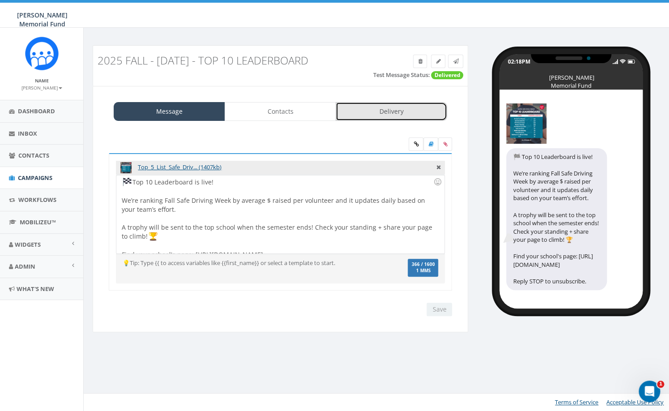
click at [363, 113] on link "Delivery" at bounding box center [391, 111] width 111 height 19
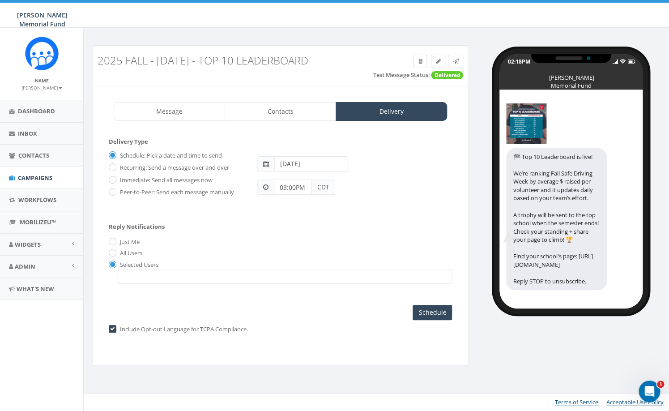
click at [185, 276] on span at bounding box center [285, 277] width 334 height 14
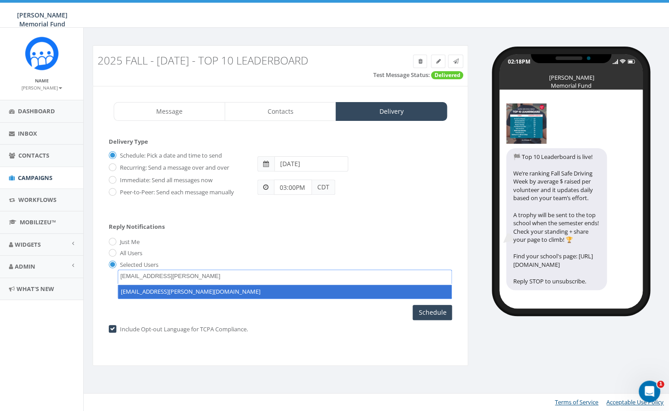
type textarea "[EMAIL_ADDRESS][PERSON_NAME][DOMAIN_NAME]"
select select "[EMAIL_ADDRESS][PERSON_NAME][DOMAIN_NAME]"
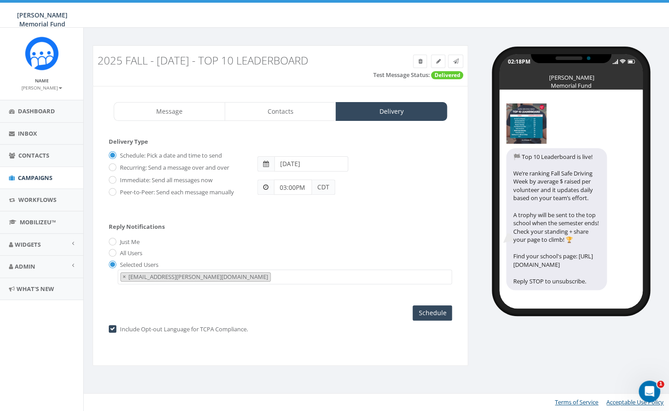
click at [283, 217] on div "Reply Notifications Just Me All Users Selected Users [PERSON_NAME][EMAIL_ADDRES…" at bounding box center [280, 251] width 343 height 74
click at [432, 312] on input "Schedule" at bounding box center [432, 312] width 39 height 15
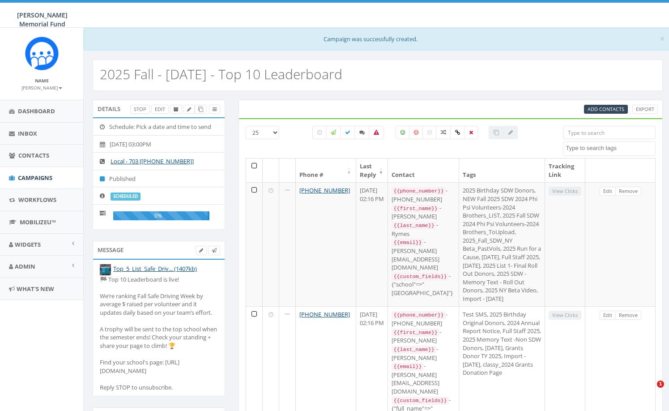
select select
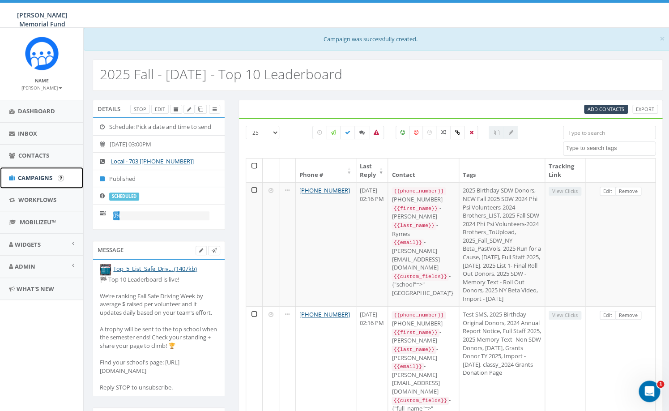
click at [33, 183] on link "Campaigns" at bounding box center [41, 178] width 83 height 22
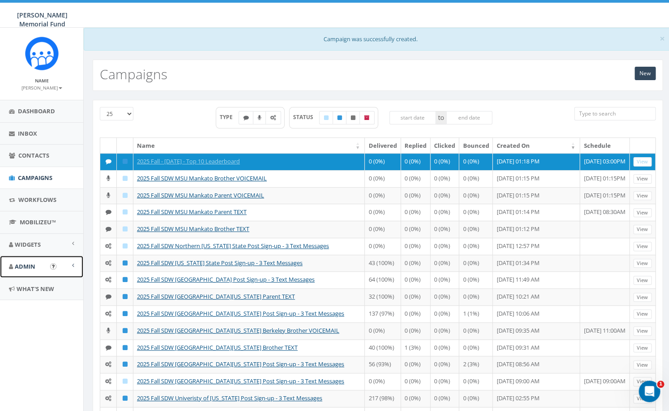
click at [29, 266] on span "Admin" at bounding box center [25, 266] width 21 height 8
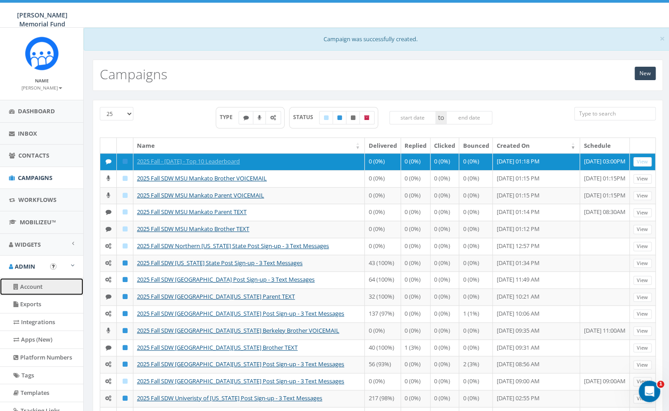
click at [29, 287] on link "Account" at bounding box center [41, 286] width 83 height 17
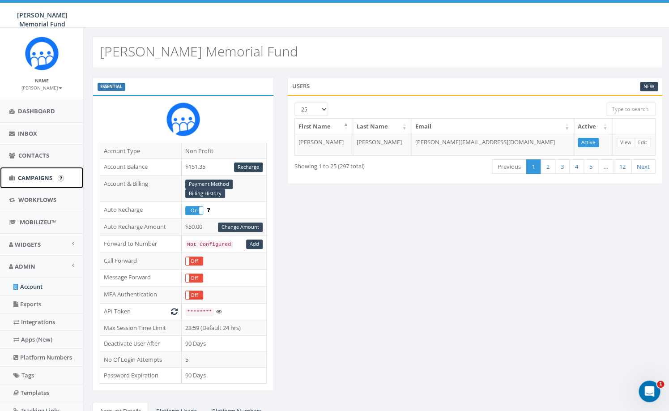
click at [33, 181] on span "Campaigns" at bounding box center [35, 178] width 34 height 8
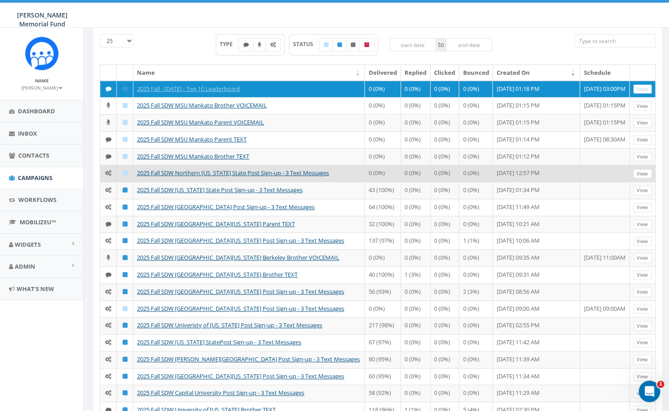
scroll to position [57, 0]
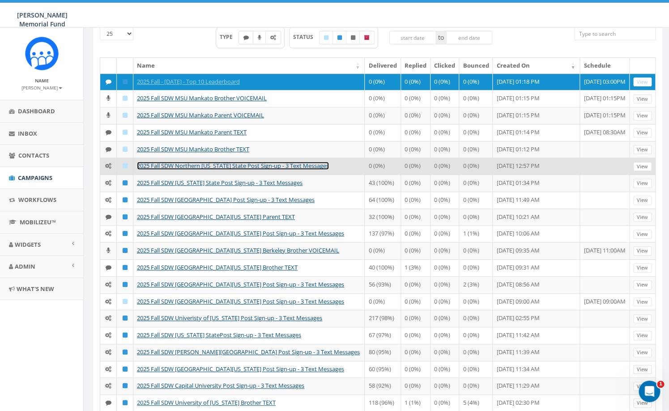
click at [210, 170] on link "2025 Fall SDW Northern [US_STATE] State Post Sign-up - 3 Text Messages" at bounding box center [233, 166] width 192 height 8
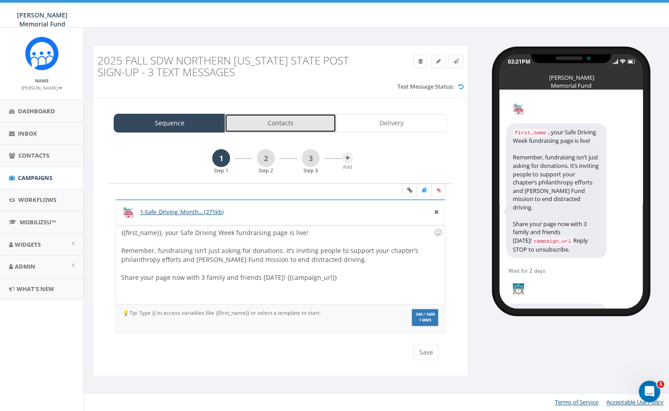
click at [284, 123] on link "Contacts" at bounding box center [280, 123] width 111 height 19
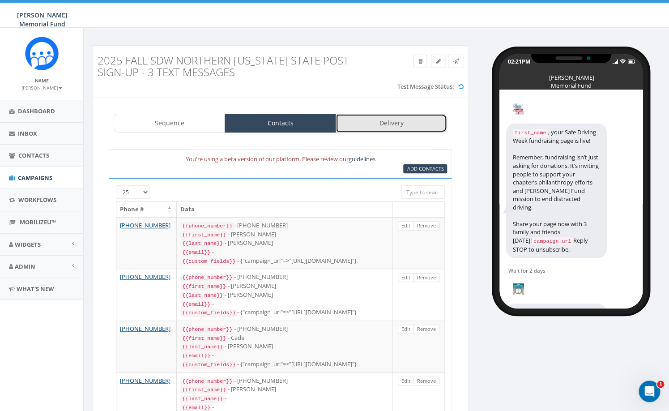
click at [388, 120] on link "Delivery" at bounding box center [391, 123] width 111 height 19
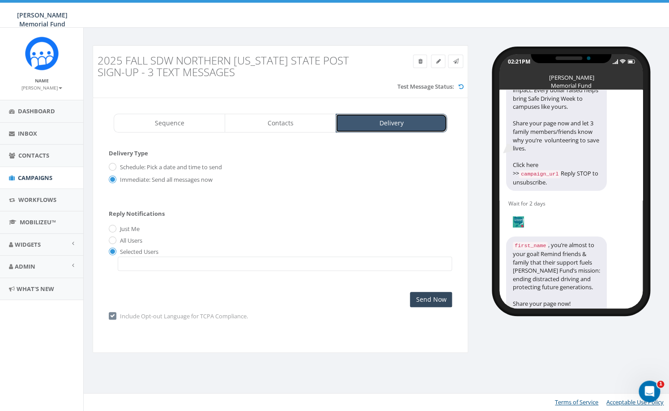
scroll to position [270, 0]
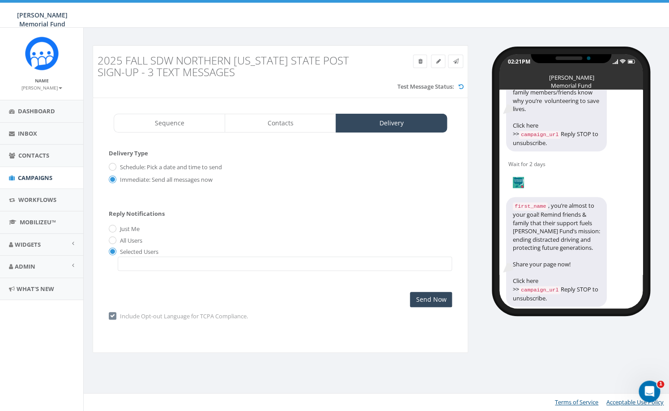
click at [128, 267] on span at bounding box center [285, 264] width 334 height 14
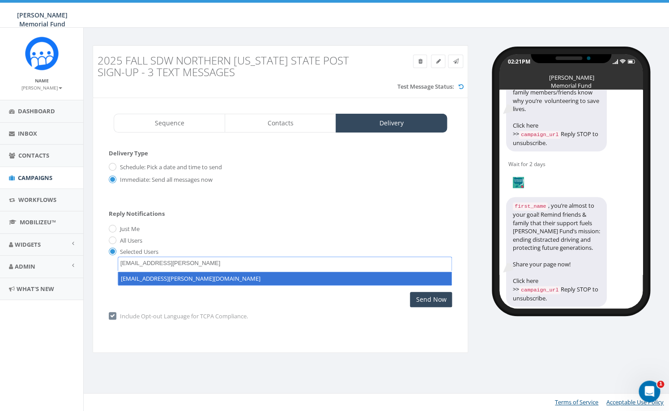
type textarea "hunter.piland@hunterwatson.org"
select select "hunter.piland@hunterwatson.org"
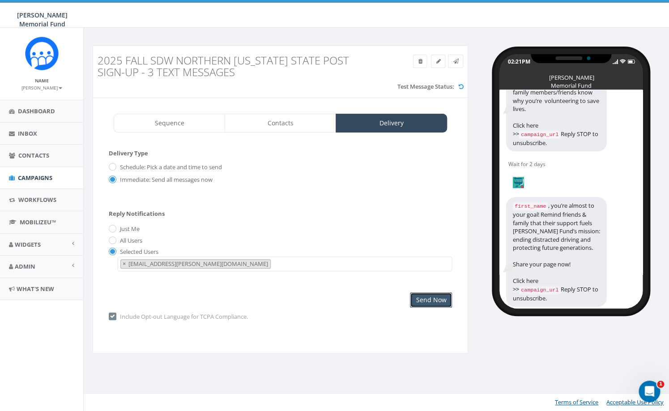
click at [422, 300] on input "Send Now" at bounding box center [431, 299] width 42 height 15
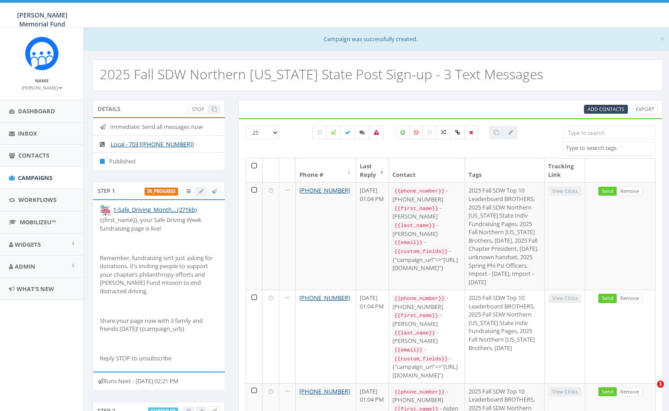
select select
click at [35, 178] on span "Campaigns" at bounding box center [35, 178] width 34 height 8
